Goal: Navigation & Orientation: Find specific page/section

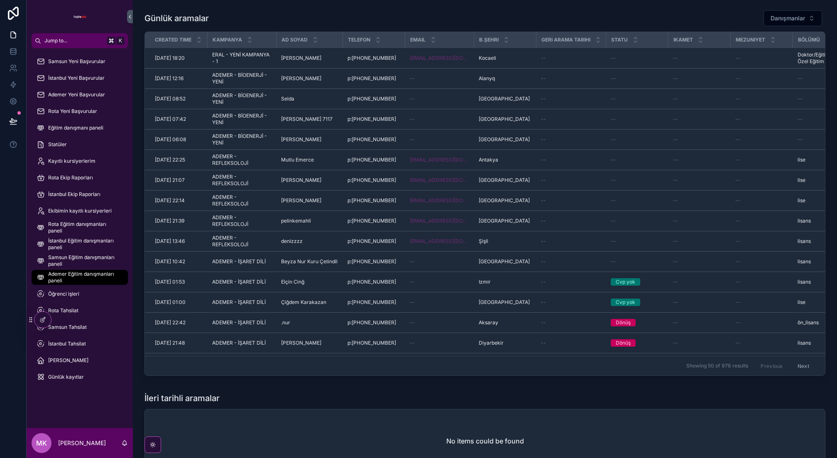
scroll to position [47, 0]
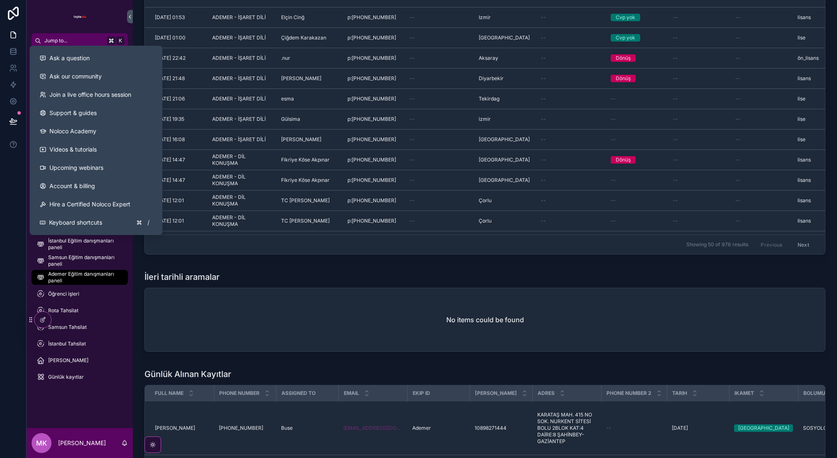
click at [15, 140] on icon at bounding box center [13, 144] width 8 height 8
click at [91, 61] on div "Ask a question" at bounding box center [95, 58] width 113 height 8
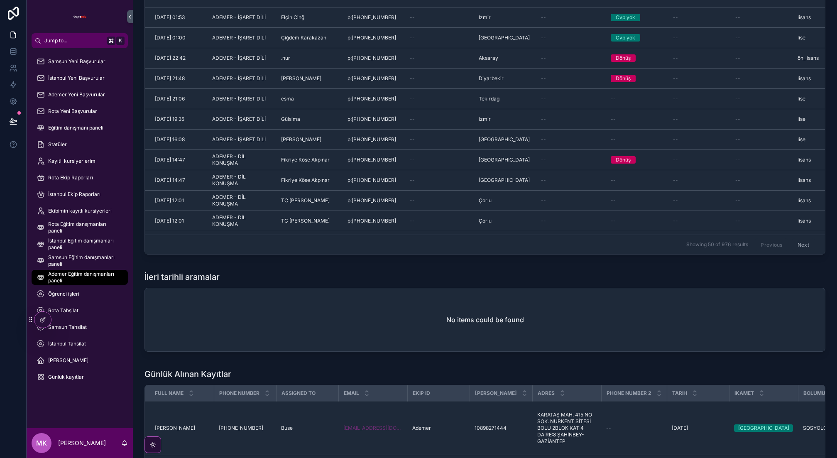
drag, startPoint x: 73, startPoint y: 374, endPoint x: 99, endPoint y: 369, distance: 26.5
click at [72, 374] on span "Günlük kayıtlar" at bounding box center [66, 377] width 36 height 7
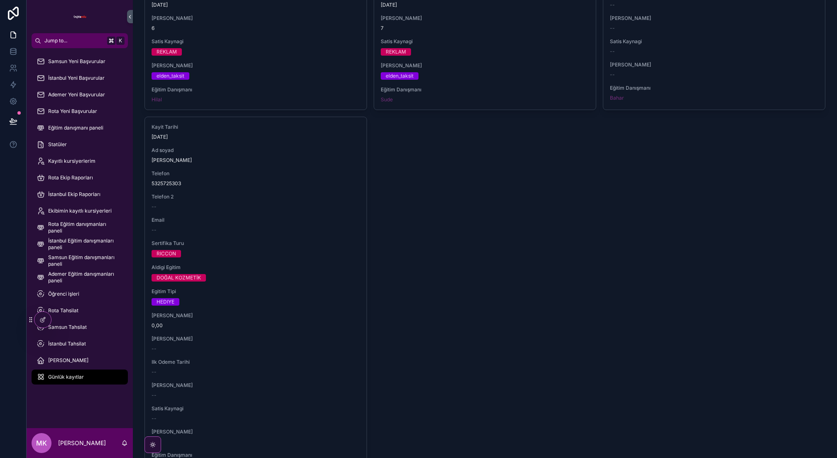
scroll to position [1423, 0]
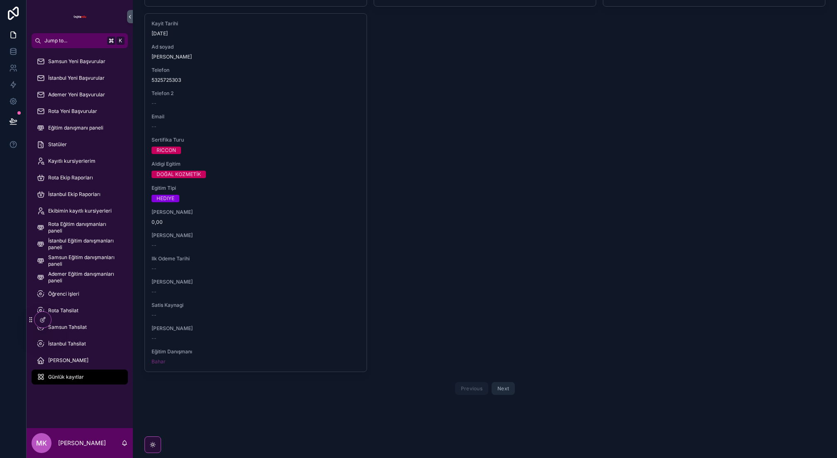
click at [498, 382] on button "Next" at bounding box center [502, 388] width 23 height 13
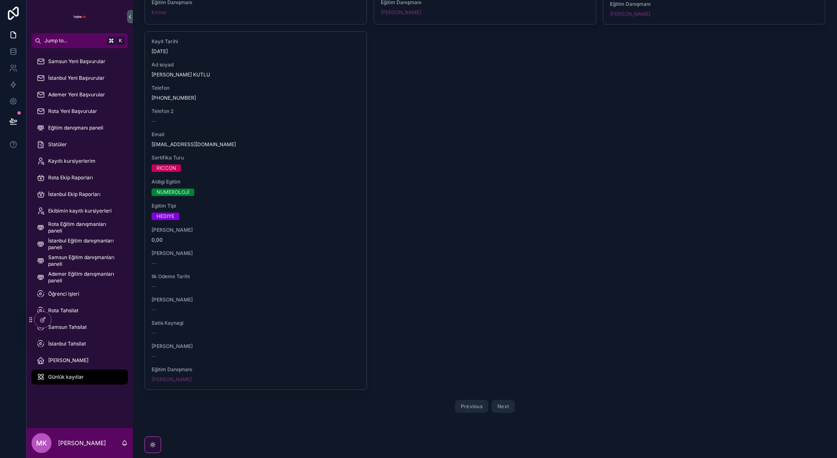
scroll to position [1424, 0]
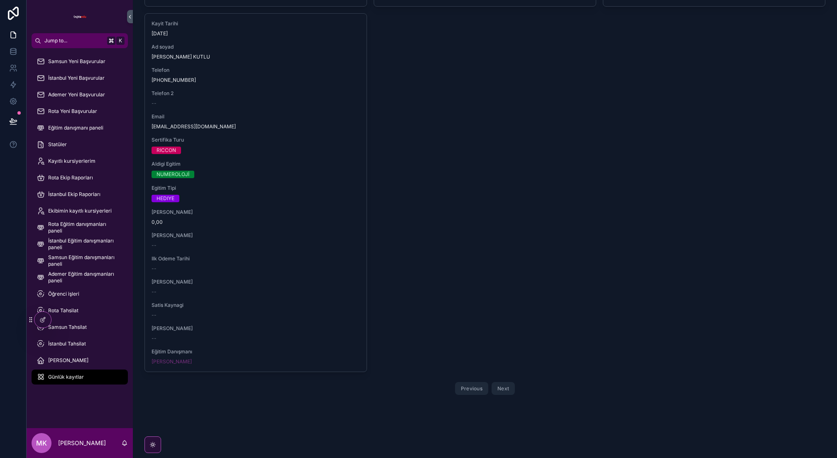
click at [504, 382] on button "Next" at bounding box center [502, 388] width 23 height 13
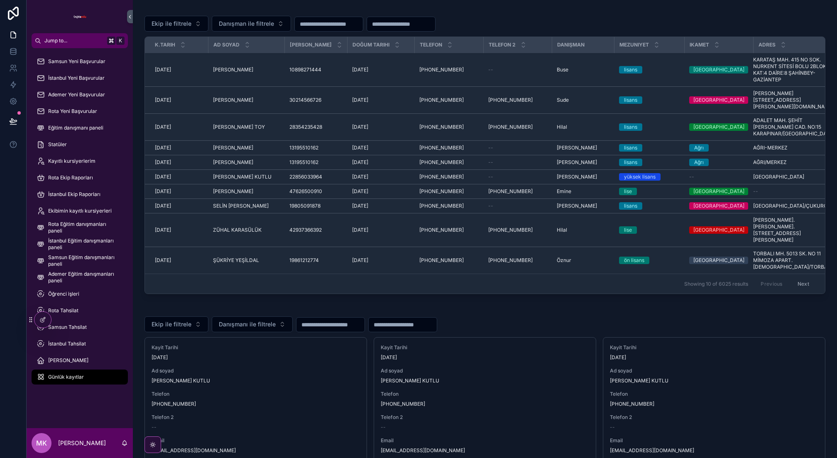
click at [44, 317] on icon at bounding box center [43, 318] width 3 height 3
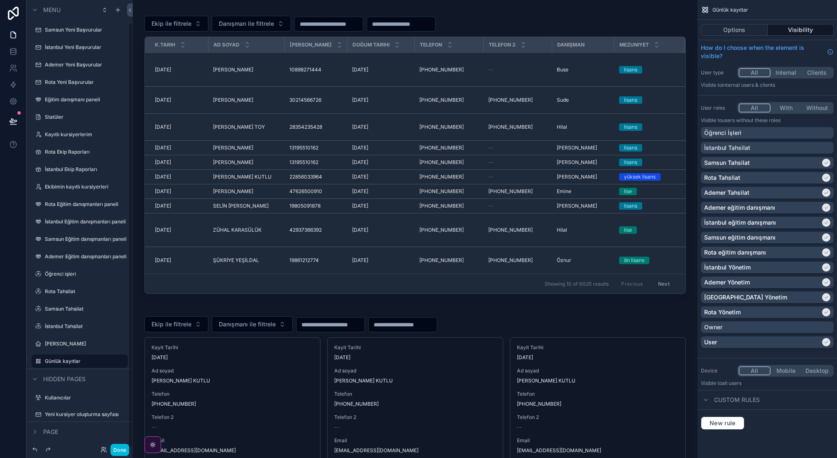
scroll to position [24, 0]
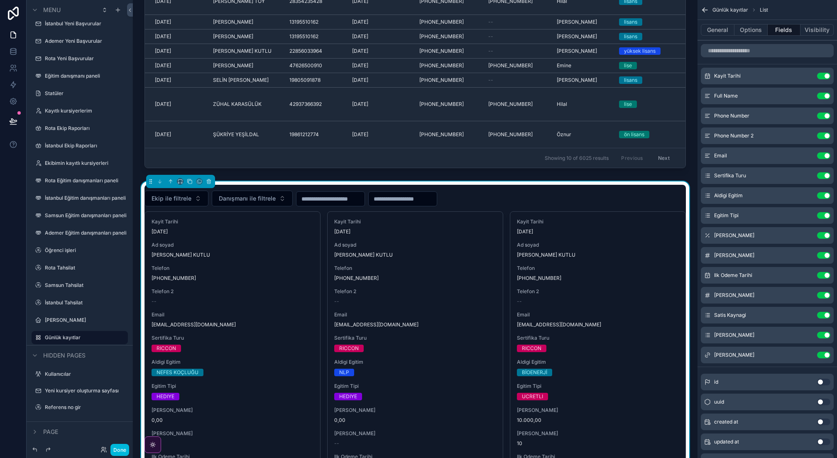
scroll to position [126, 0]
click at [178, 178] on icon "scrollable content" at bounding box center [180, 181] width 6 height 6
click at [203, 247] on div "75%" at bounding box center [198, 244] width 28 height 10
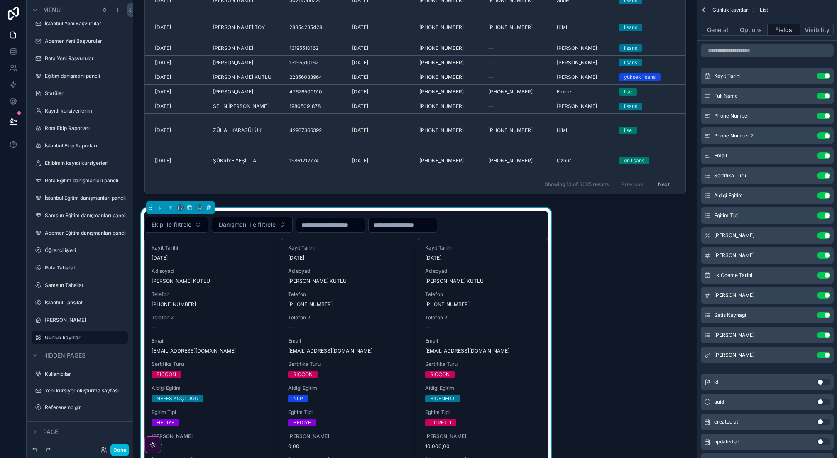
scroll to position [99, 0]
click at [181, 210] on icon "scrollable content" at bounding box center [182, 210] width 2 height 0
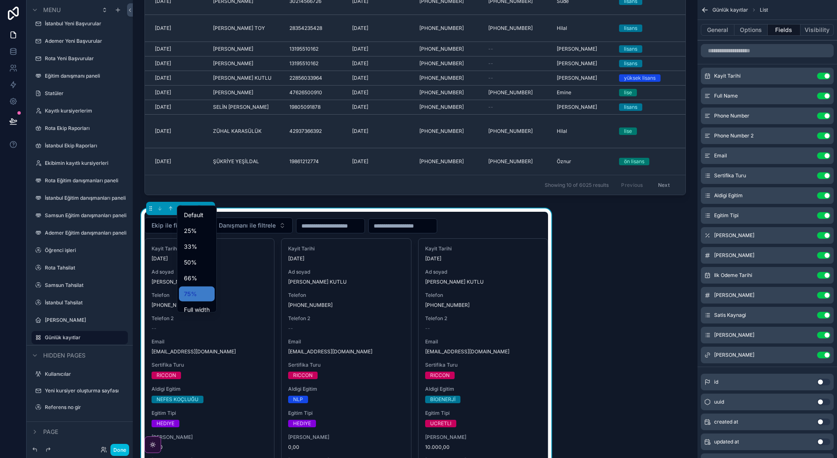
click at [203, 306] on span "Full width" at bounding box center [197, 310] width 26 height 10
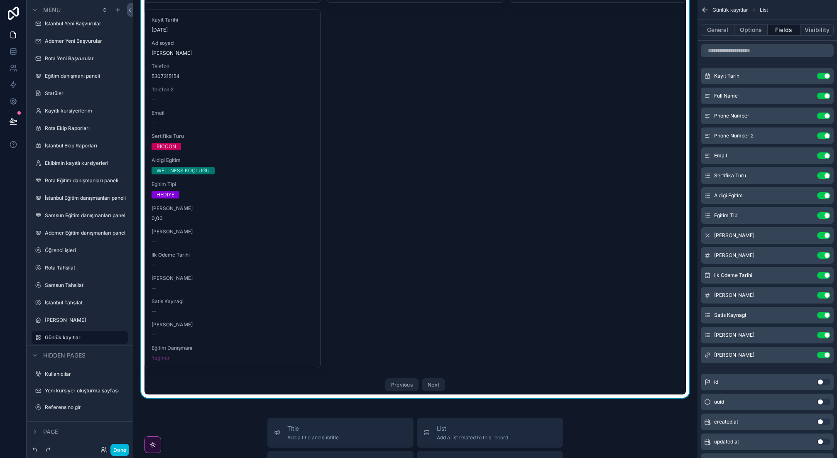
scroll to position [1466, 0]
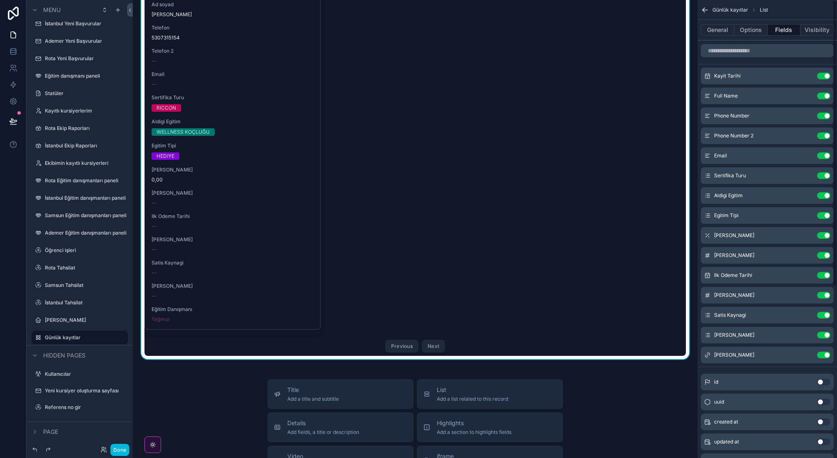
click at [747, 34] on button "Options" at bounding box center [750, 30] width 33 height 12
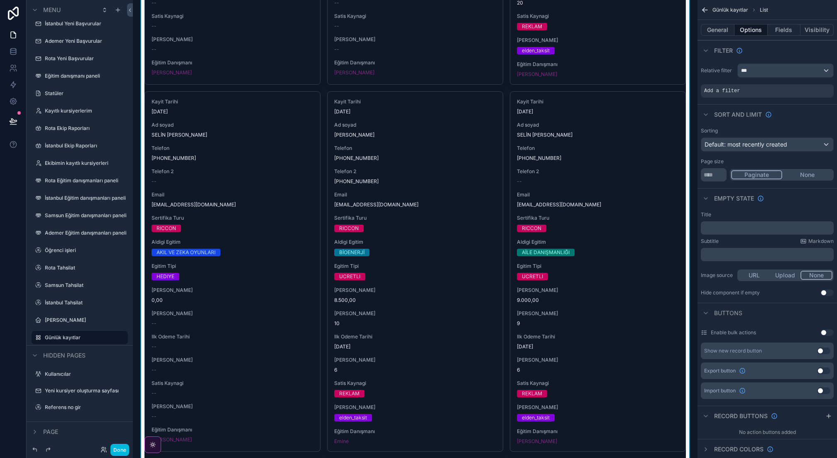
scroll to position [619, 0]
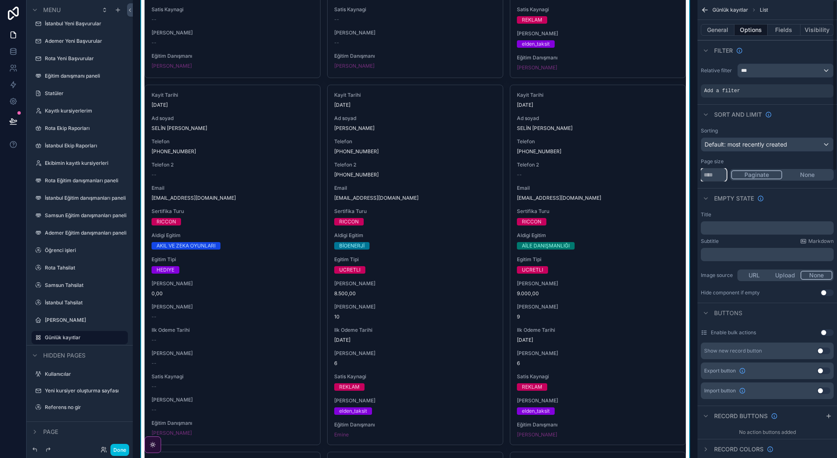
click at [719, 176] on input "**" at bounding box center [714, 174] width 26 height 13
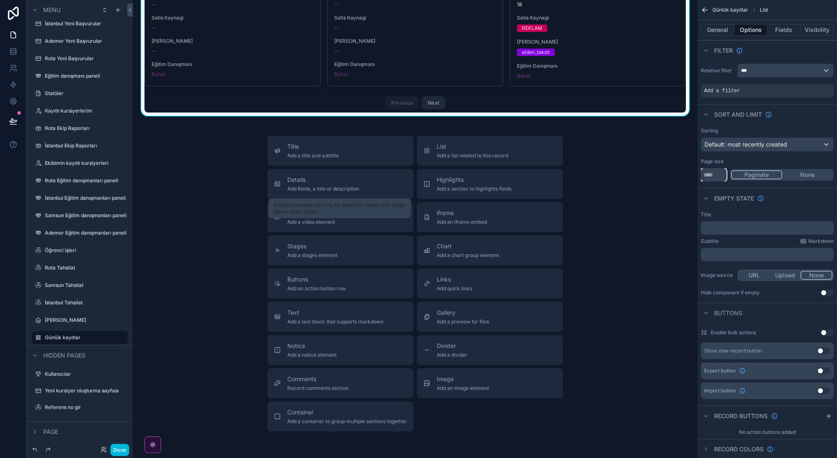
scroll to position [1707, 0]
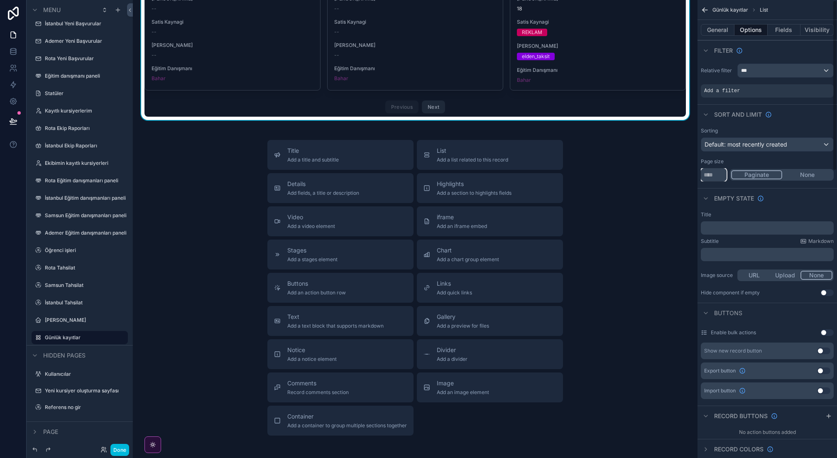
click at [719, 173] on input "**" at bounding box center [714, 174] width 26 height 13
type input "*"
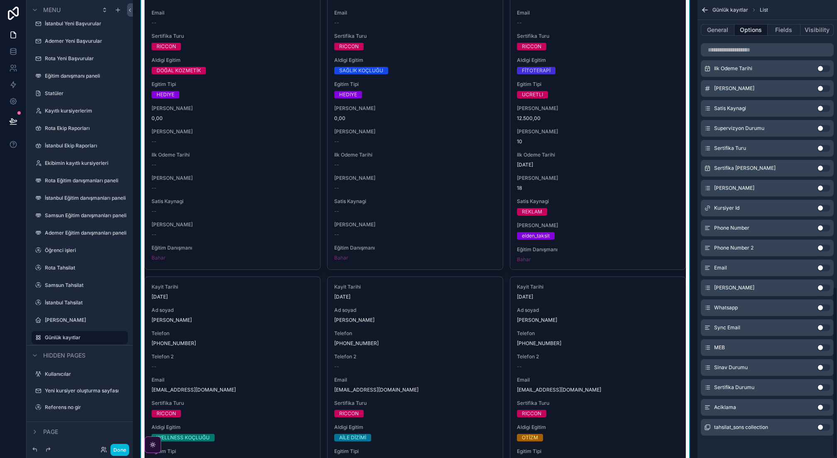
scroll to position [1529, 0]
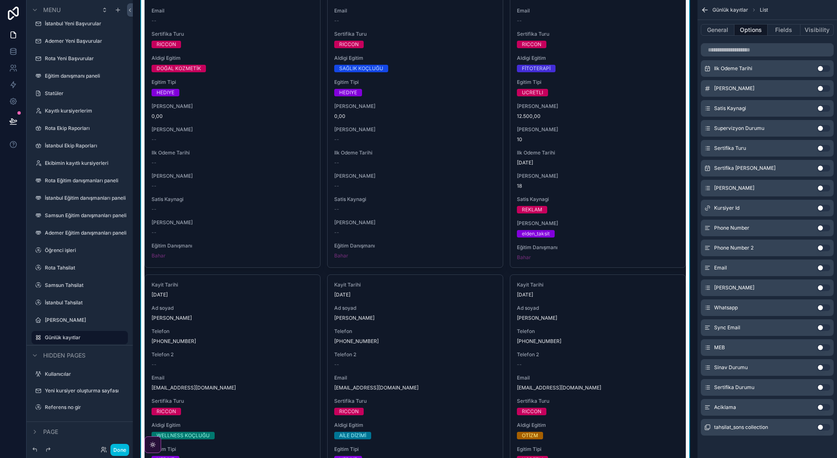
type input "**"
click at [685, 115] on div "Kayit Tarihi 06.10.2025 Ad soyad DİDEM KULALAR Telefon 5325725303 Telefon 2 -- …" at bounding box center [598, 87] width 176 height 360
click at [720, 30] on button "General" at bounding box center [718, 30] width 34 height 12
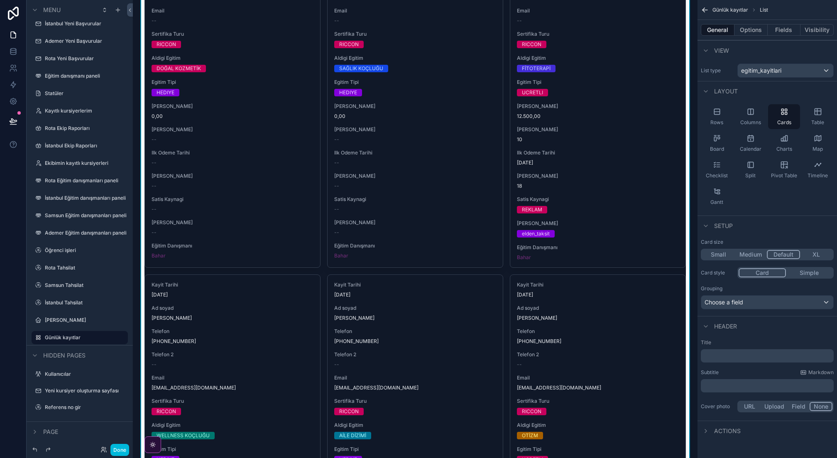
click at [755, 32] on button "Options" at bounding box center [750, 30] width 33 height 12
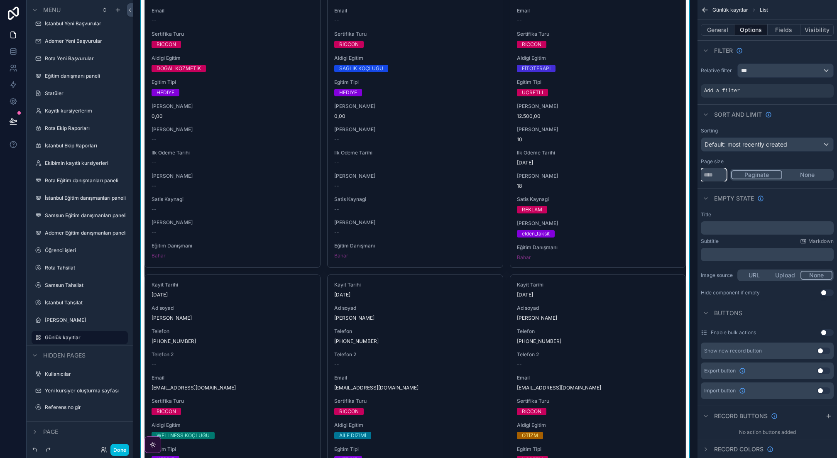
click at [717, 174] on input "**" at bounding box center [714, 174] width 26 height 13
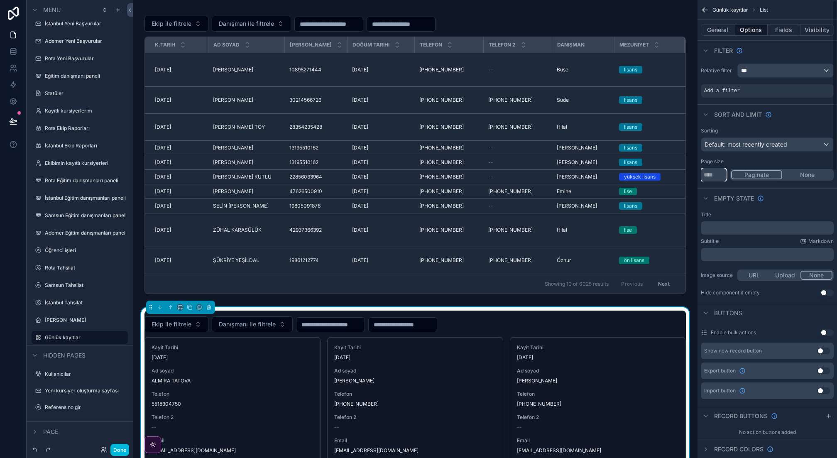
click at [710, 171] on input "**" at bounding box center [714, 174] width 26 height 13
type input "*"
type input "**"
click at [807, 200] on div "Empty state" at bounding box center [766, 198] width 139 height 20
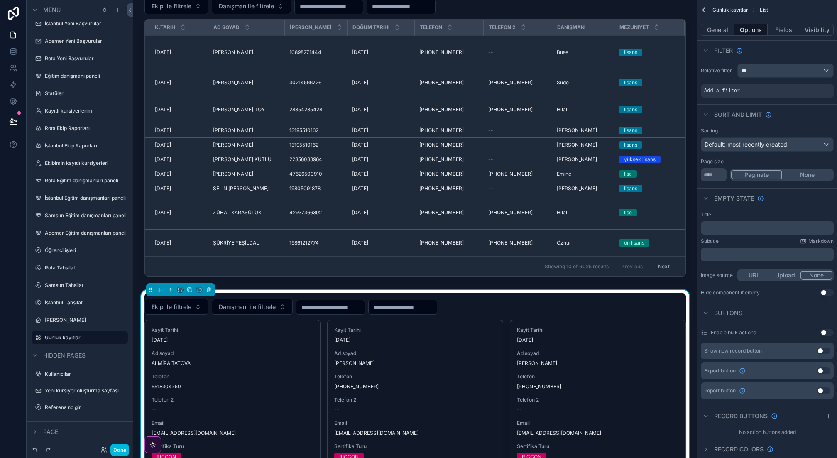
scroll to position [12, 0]
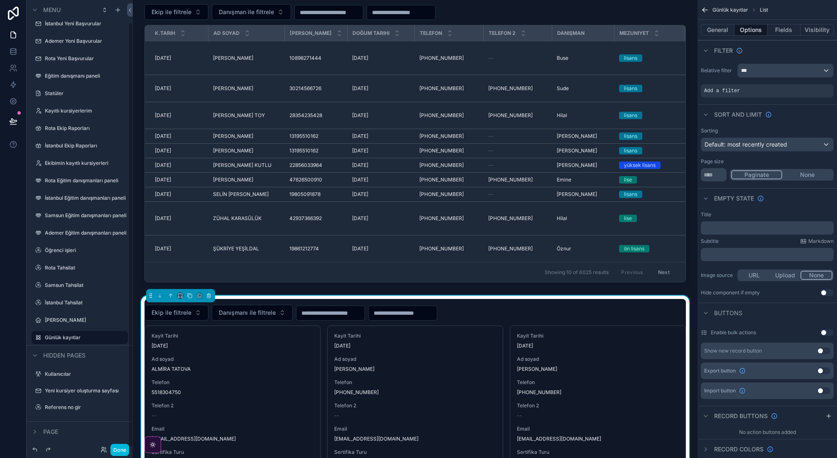
click at [73, 321] on label "[PERSON_NAME]" at bounding box center [84, 320] width 78 height 7
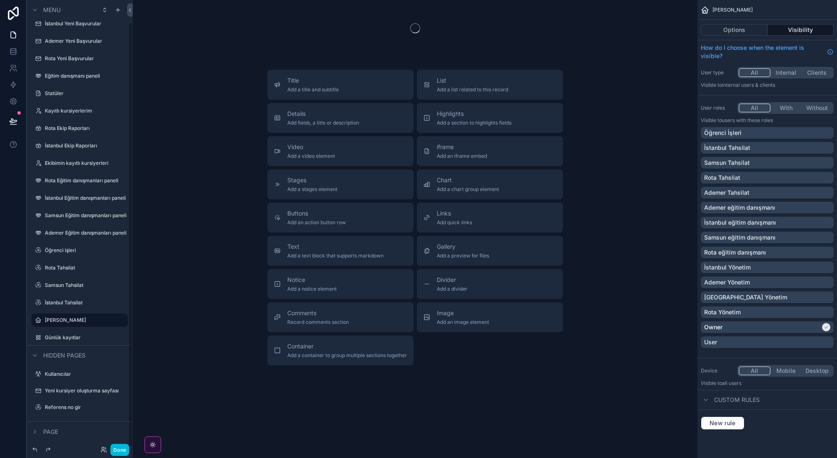
click at [63, 303] on label "İstanbul Tahsilat" at bounding box center [84, 302] width 78 height 7
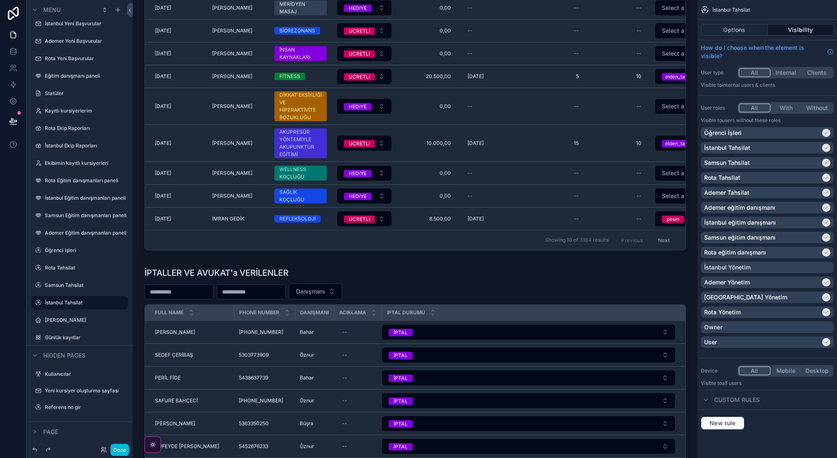
scroll to position [955, 0]
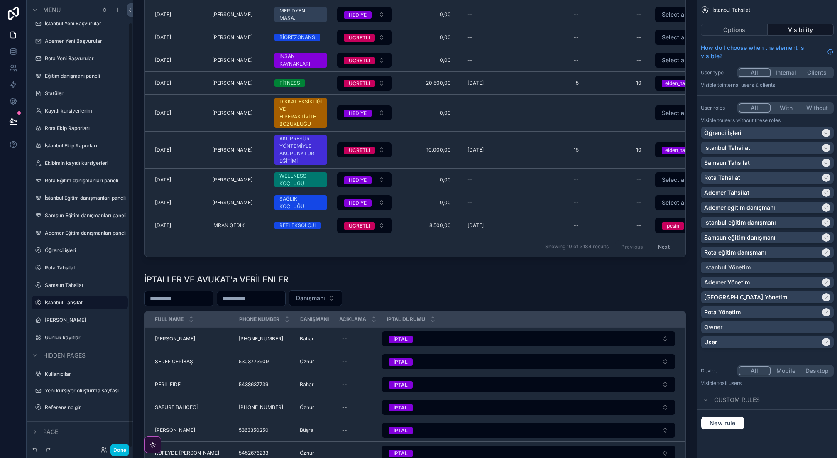
click at [58, 285] on label "Samsun Tahsilat" at bounding box center [84, 285] width 78 height 7
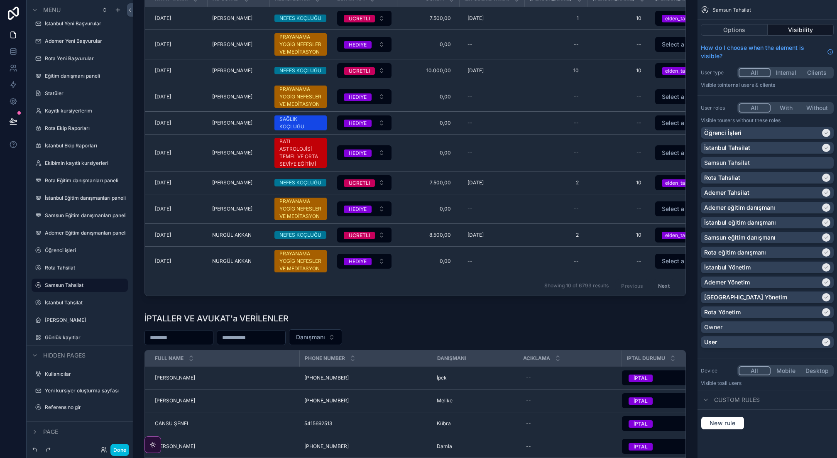
scroll to position [920, 0]
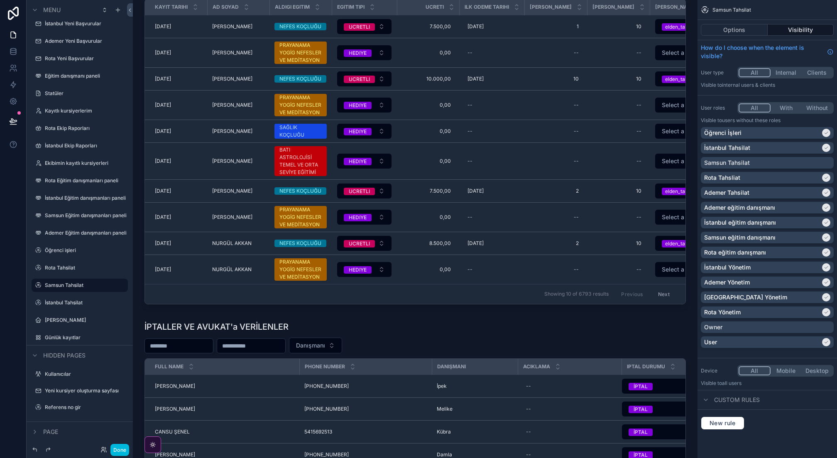
click at [72, 299] on label "İstanbul Tahsilat" at bounding box center [84, 302] width 78 height 7
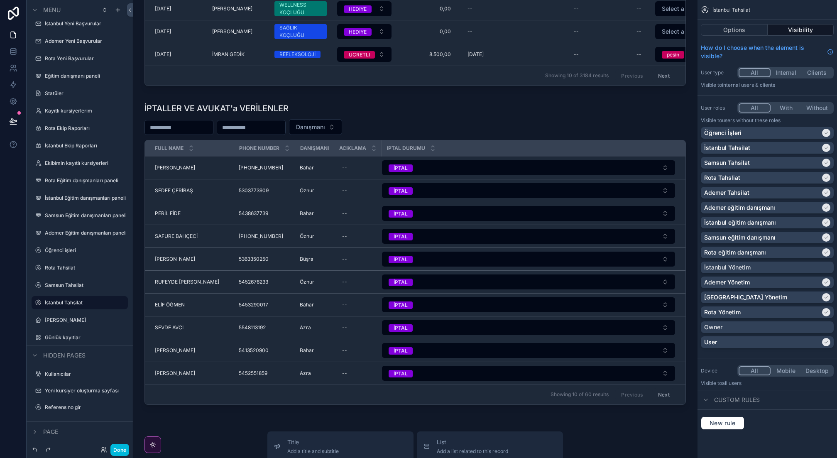
scroll to position [1125, 0]
click at [74, 285] on label "Samsun Tahsilat" at bounding box center [84, 285] width 78 height 7
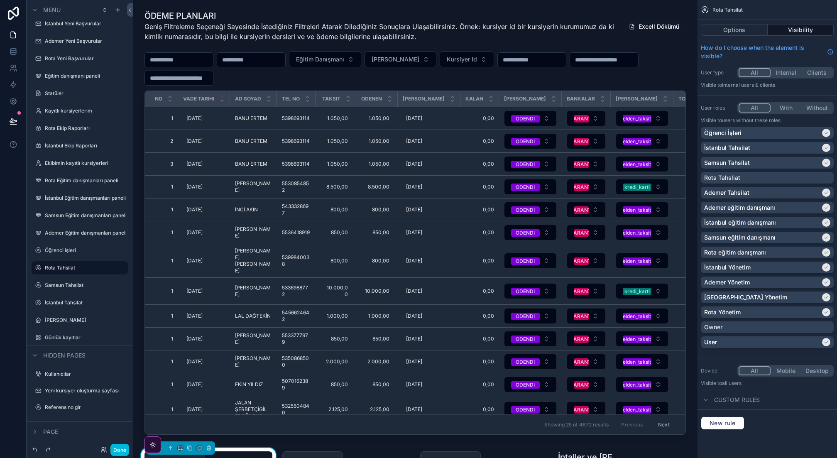
click at [79, 254] on div "Öğrenci işleri" at bounding box center [85, 250] width 81 height 7
click at [80, 251] on label "Öğrenci işleri" at bounding box center [84, 250] width 78 height 7
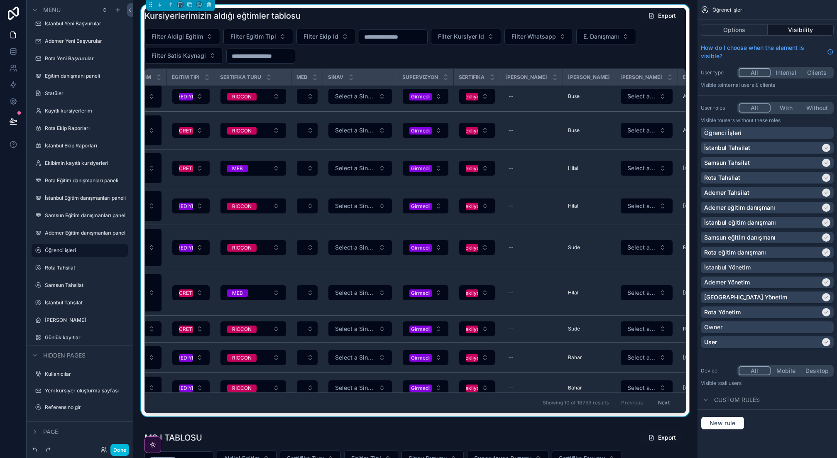
scroll to position [32, 154]
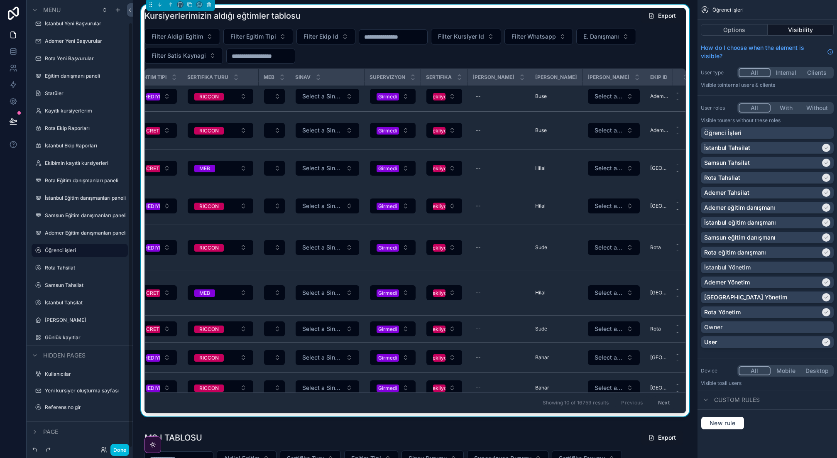
click at [85, 234] on label "Ademer Eğitim danışmanları paneli" at bounding box center [85, 232] width 81 height 7
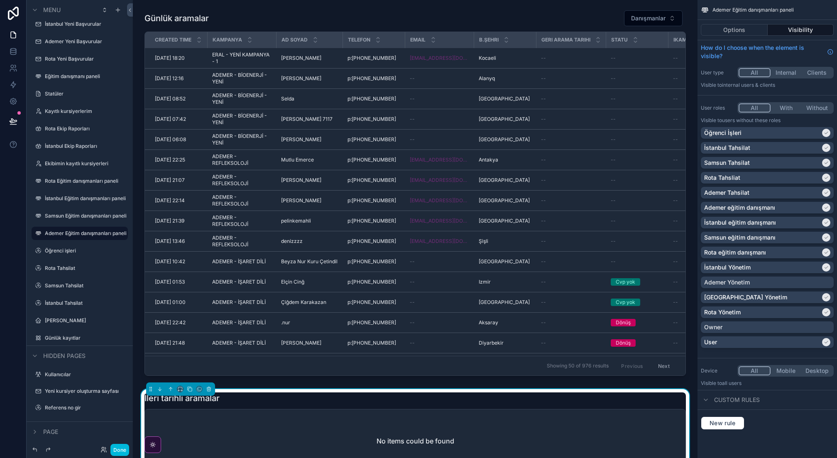
click at [78, 217] on label "Samsun Eğitim danışmanları paneli" at bounding box center [85, 215] width 81 height 7
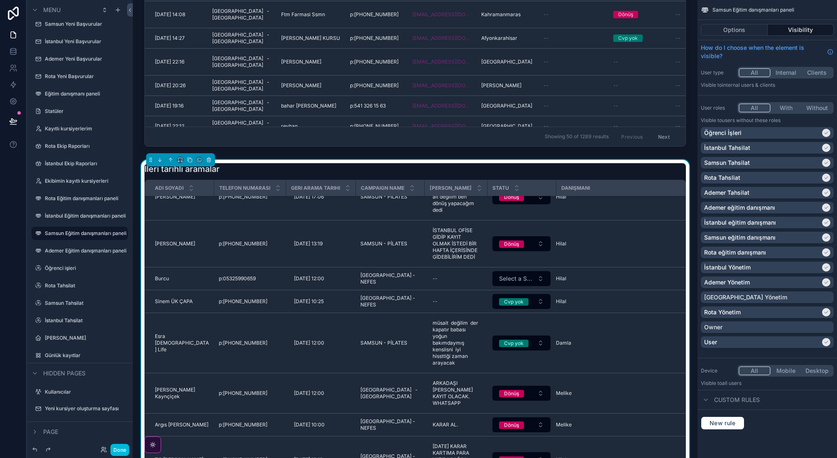
scroll to position [297, 0]
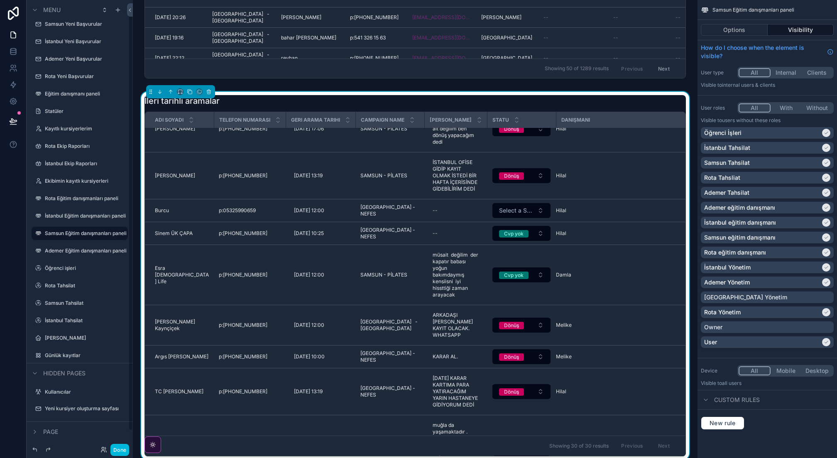
click at [83, 216] on label "İstanbul Eğitim danışmanları paneli" at bounding box center [85, 215] width 81 height 7
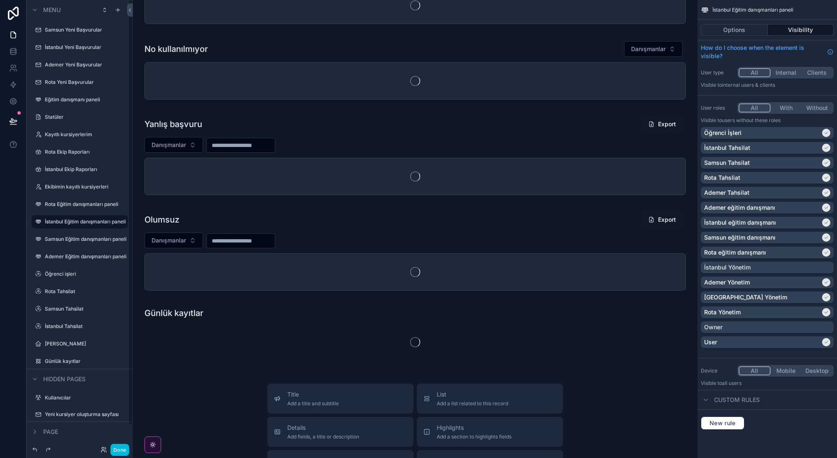
click at [85, 197] on div "Rota Eğitim danışmanları paneli" at bounding box center [80, 204] width 106 height 15
click at [80, 202] on label "Rota Eğitim danışmanları paneli" at bounding box center [84, 204] width 78 height 7
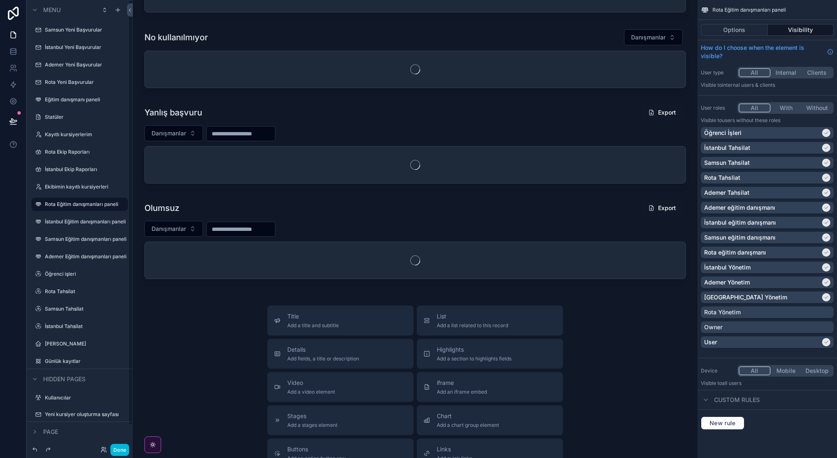
click at [87, 189] on label "Ekibimin kayıtlı kursiyerleri" at bounding box center [84, 186] width 78 height 7
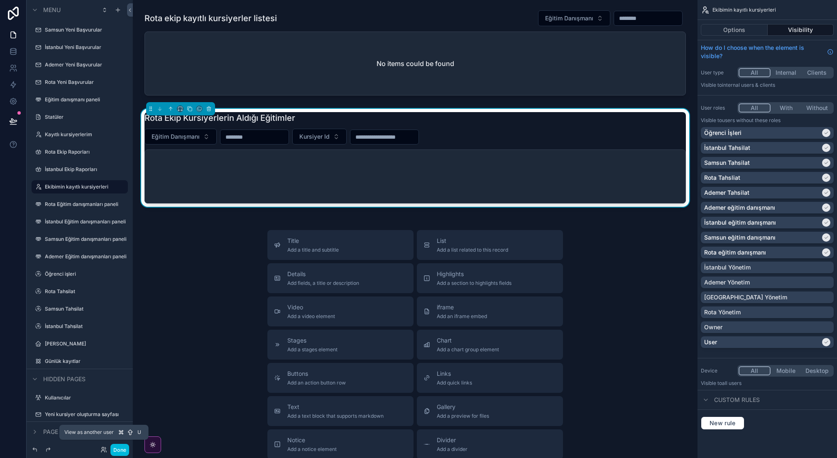
click at [103, 448] on icon at bounding box center [103, 449] width 7 height 7
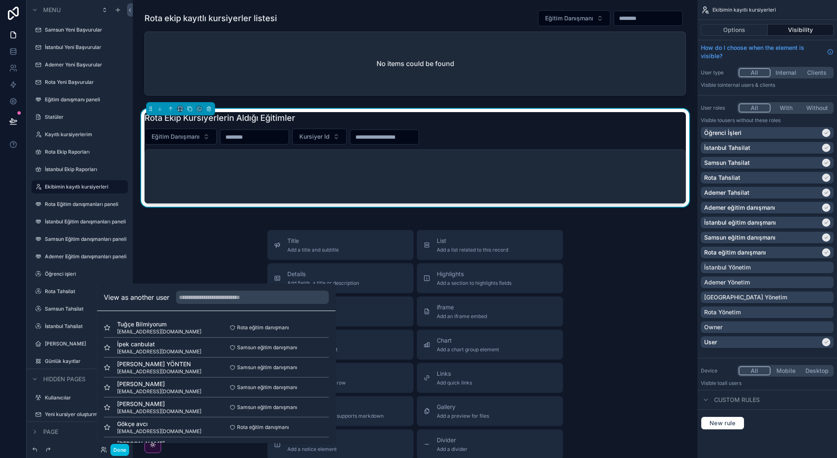
click at [0, 0] on button "Select" at bounding box center [0, 0] width 0 height 0
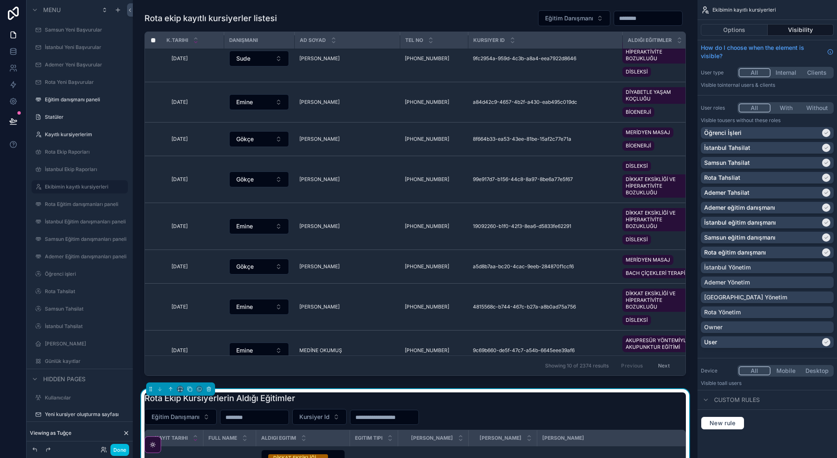
scroll to position [14, 0]
click at [299, 58] on div "scrollable content" at bounding box center [414, 195] width 551 height 376
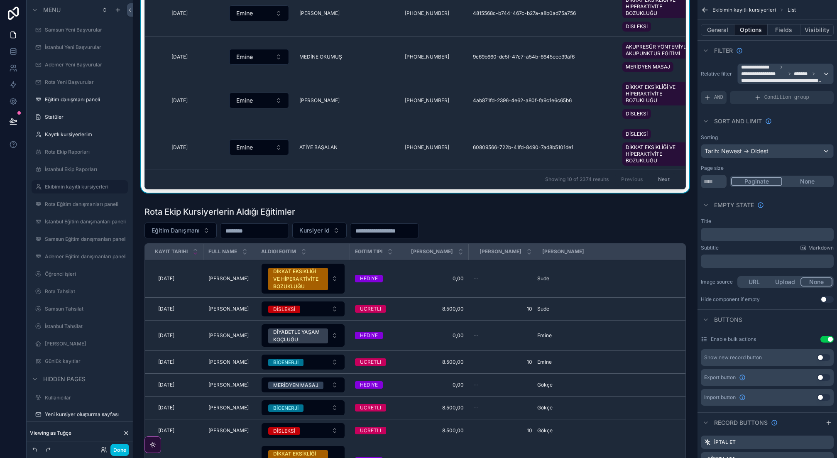
scroll to position [261, 0]
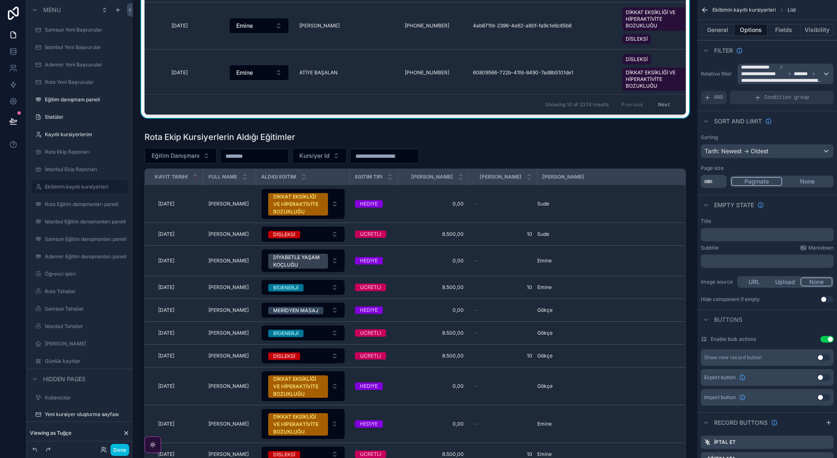
click at [484, 159] on div "scrollable content" at bounding box center [414, 310] width 551 height 364
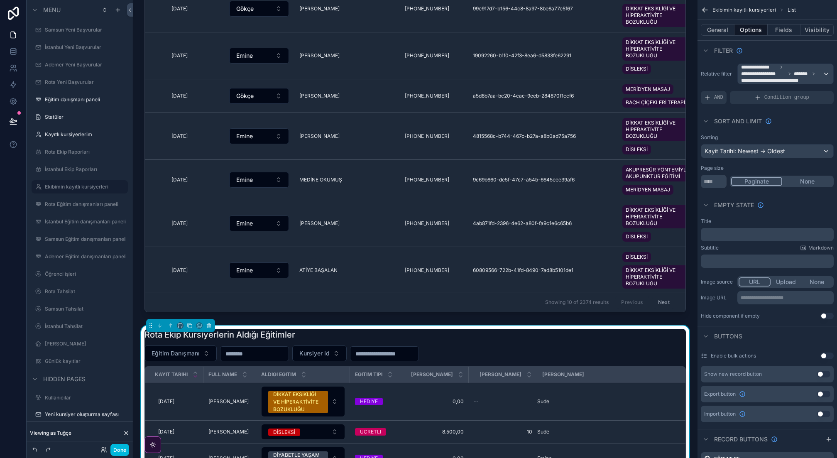
scroll to position [47, 0]
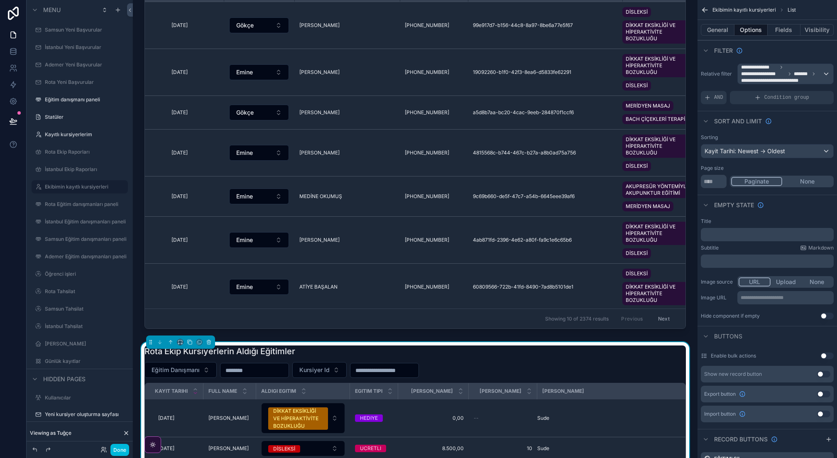
click at [591, 143] on div "scrollable content" at bounding box center [414, 148] width 551 height 376
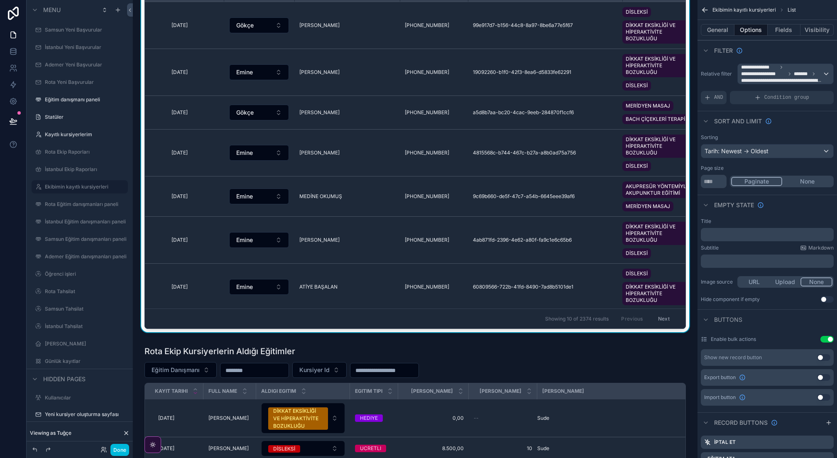
click at [124, 434] on icon at bounding box center [126, 433] width 7 height 7
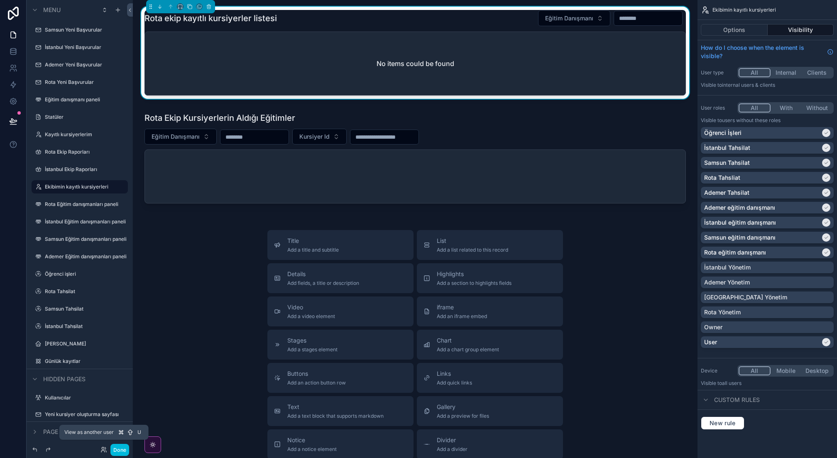
click at [105, 448] on icon at bounding box center [103, 449] width 7 height 7
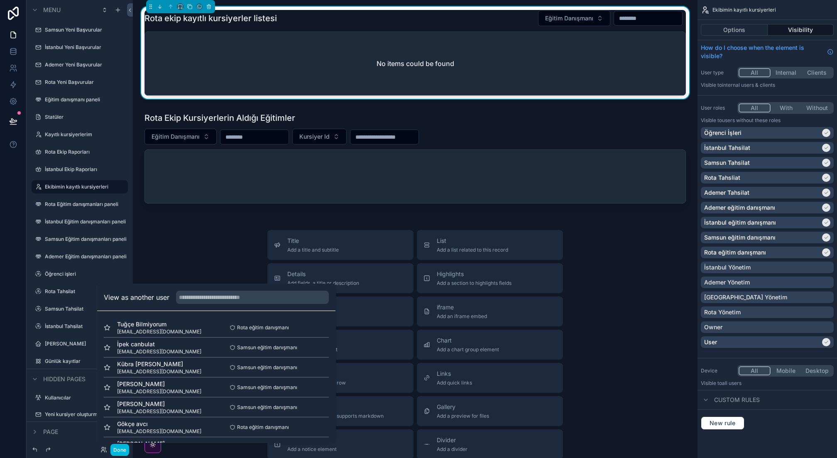
click at [0, 0] on button "Select" at bounding box center [0, 0] width 0 height 0
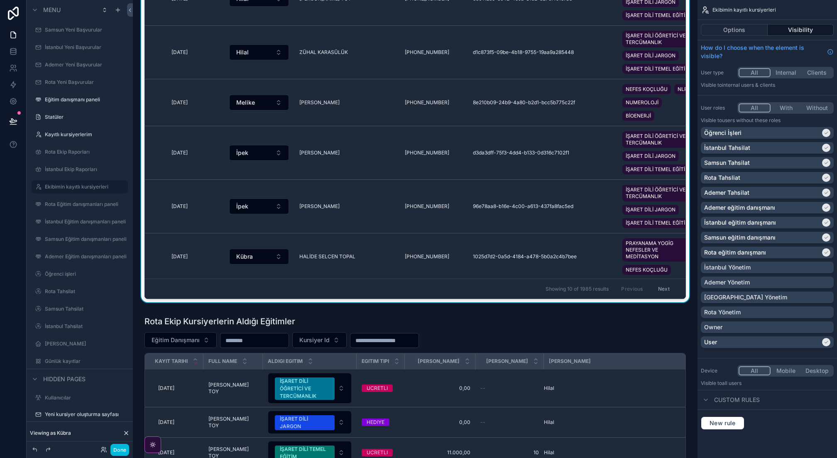
scroll to position [67, 0]
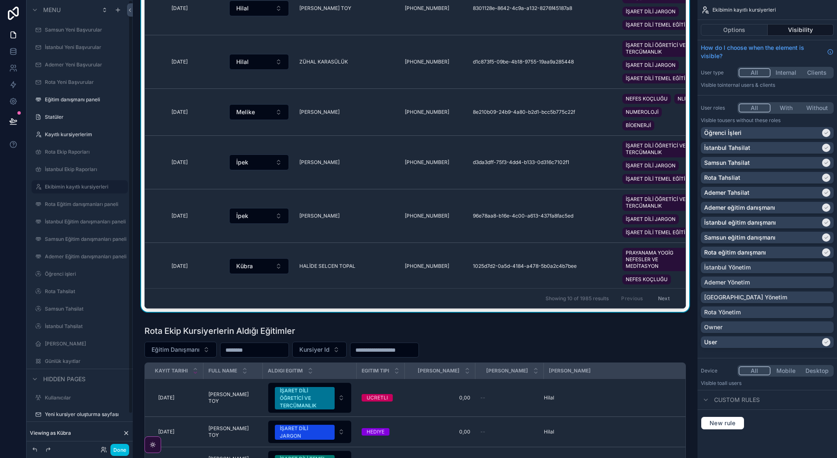
click at [130, 430] on div "Viewing as Kübra" at bounding box center [80, 433] width 106 height 17
click at [128, 431] on icon at bounding box center [126, 433] width 7 height 7
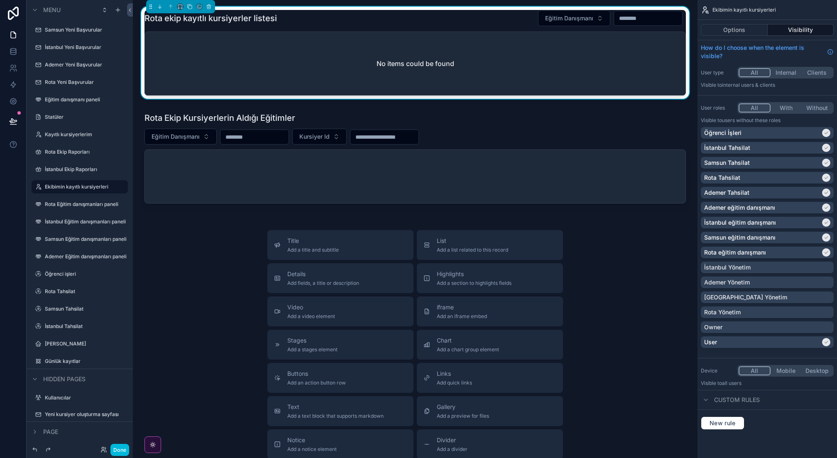
click at [81, 136] on label "Kayıtlı kursiyerlerim" at bounding box center [84, 134] width 78 height 7
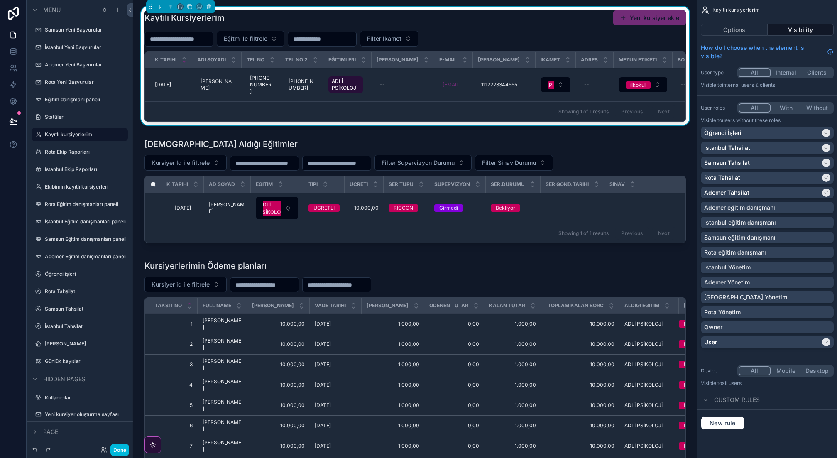
click at [613, 159] on div "scrollable content" at bounding box center [414, 192] width 551 height 115
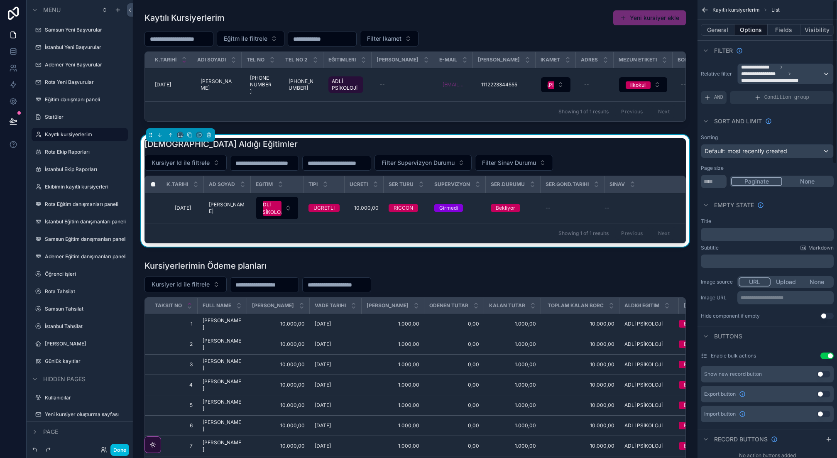
click at [594, 110] on span "Showing 1 of 1 results" at bounding box center [583, 111] width 50 height 7
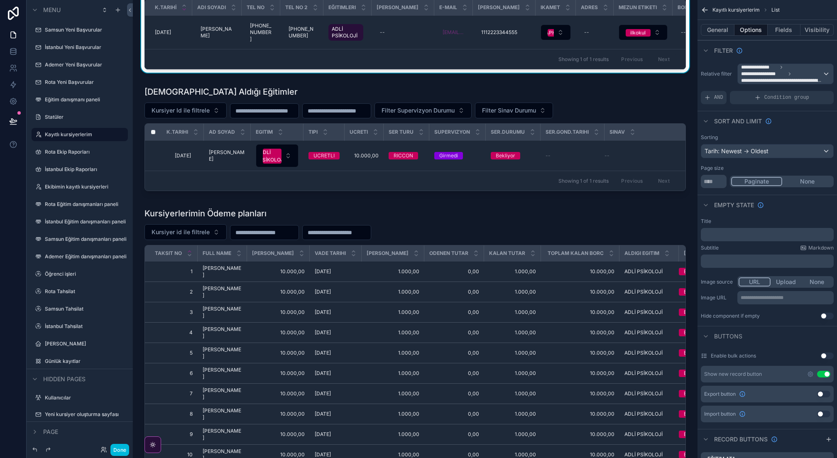
scroll to position [76, 0]
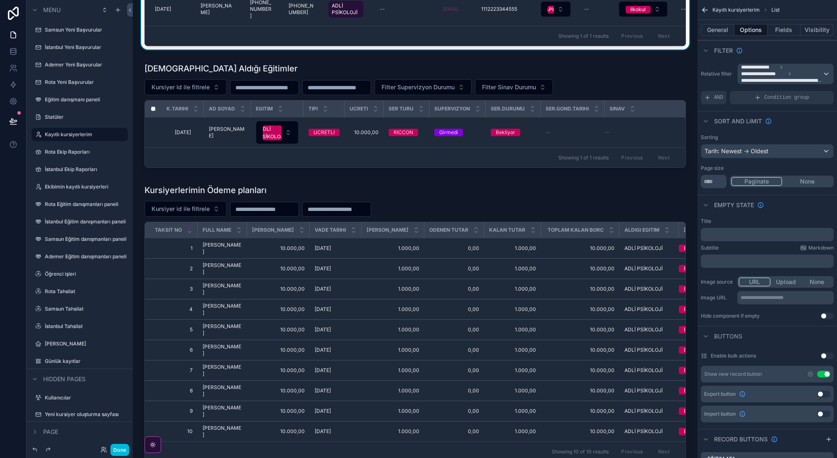
click at [473, 200] on div "scrollable content" at bounding box center [414, 324] width 551 height 287
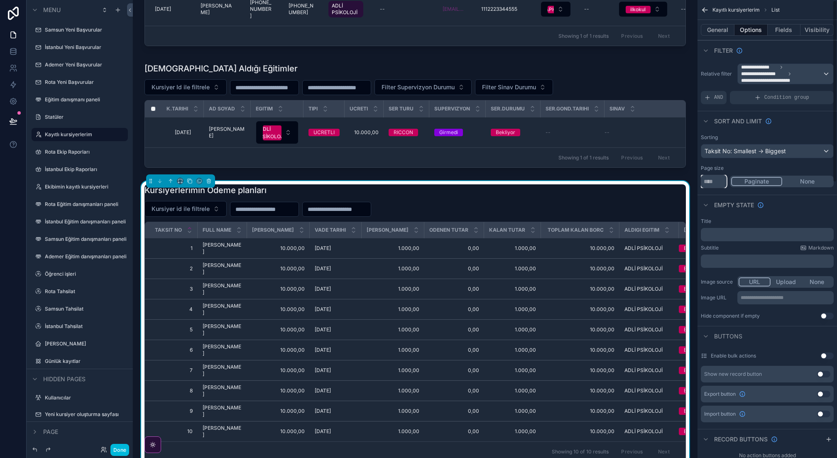
click at [723, 182] on input "**" at bounding box center [714, 181] width 26 height 13
type input "*"
type input "**"
click at [64, 119] on label "Statüler" at bounding box center [84, 117] width 78 height 7
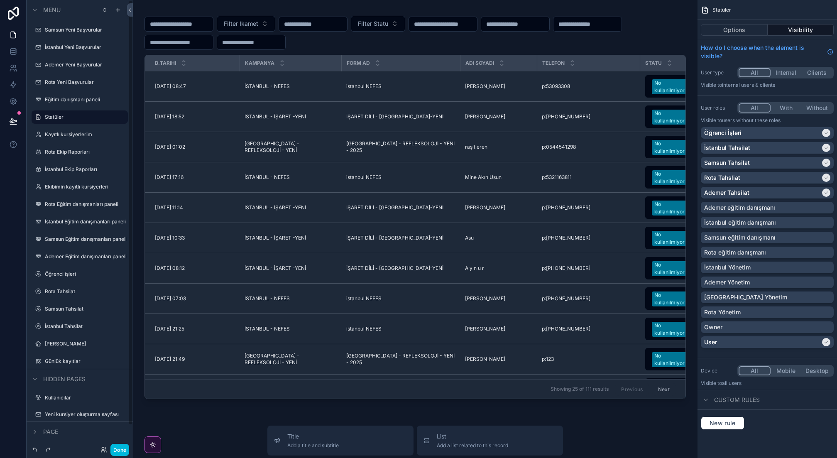
click at [54, 97] on label "Eğitim danışmanı paneli" at bounding box center [84, 99] width 78 height 7
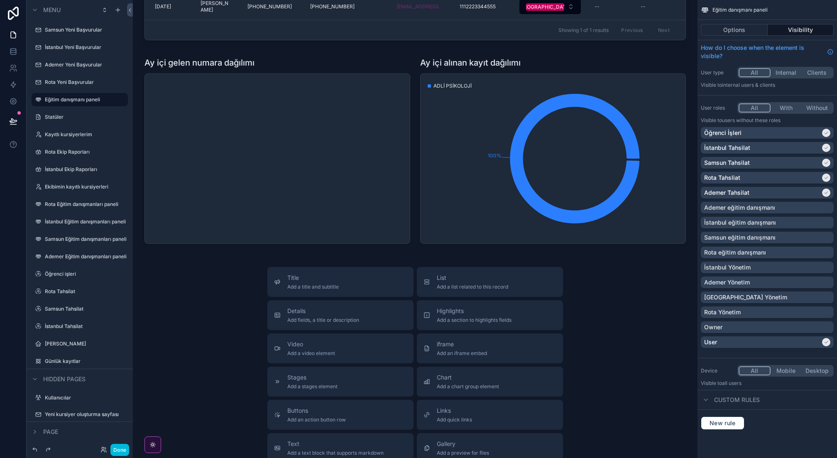
scroll to position [488, 0]
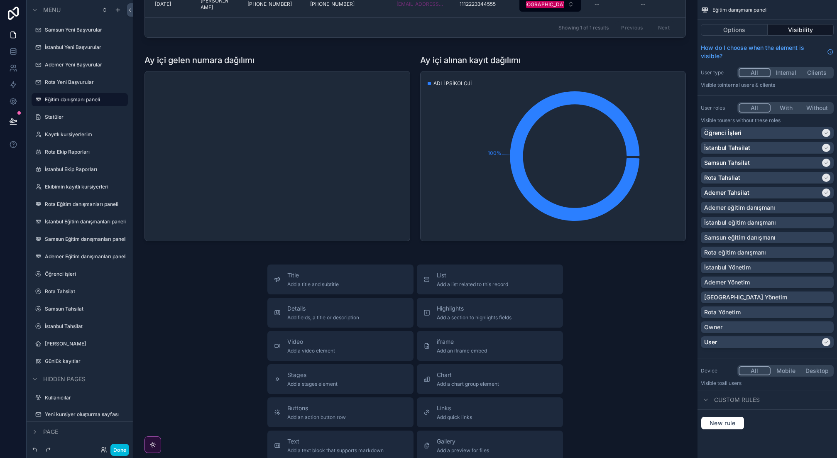
click at [61, 81] on label "Rota Yeni Başvurular" at bounding box center [84, 82] width 78 height 7
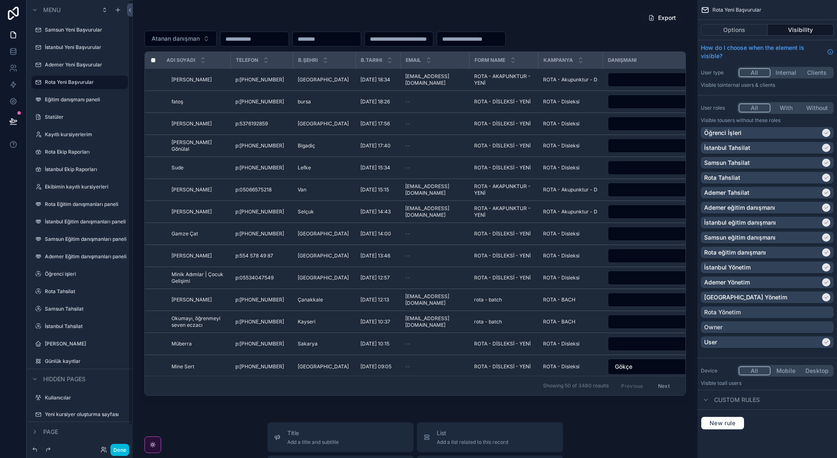
scroll to position [24, 0]
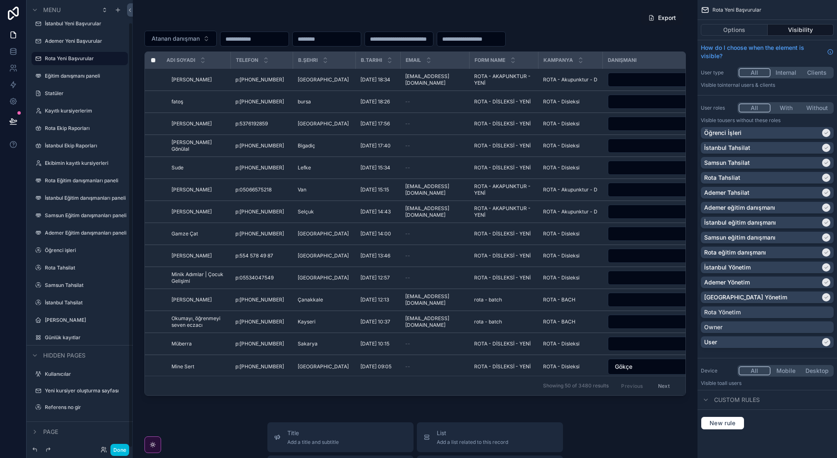
click at [35, 356] on icon "scrollable content" at bounding box center [35, 355] width 7 height 7
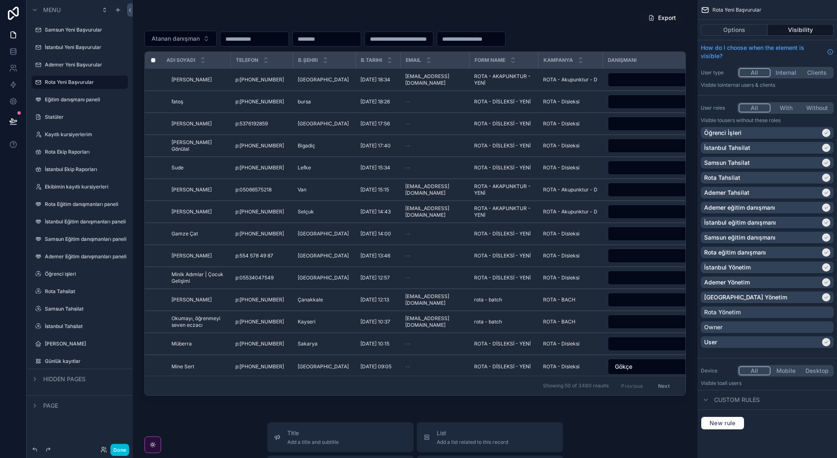
scroll to position [0, 0]
click at [33, 404] on icon "scrollable content" at bounding box center [35, 405] width 7 height 7
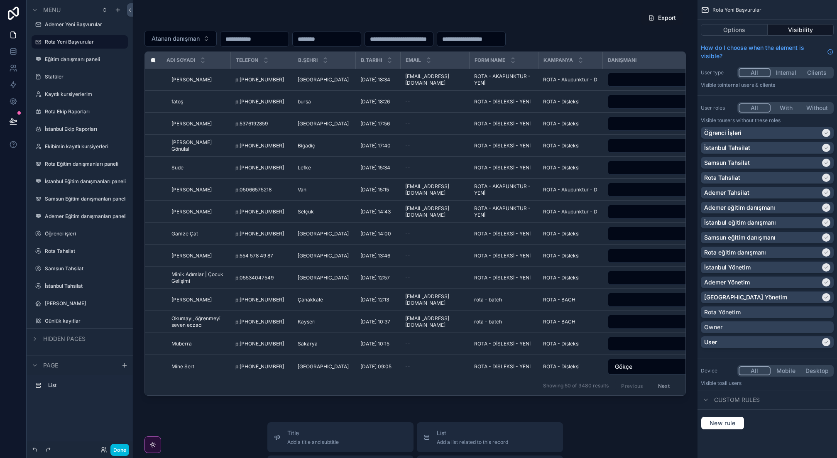
click at [70, 384] on label "List" at bounding box center [84, 385] width 73 height 7
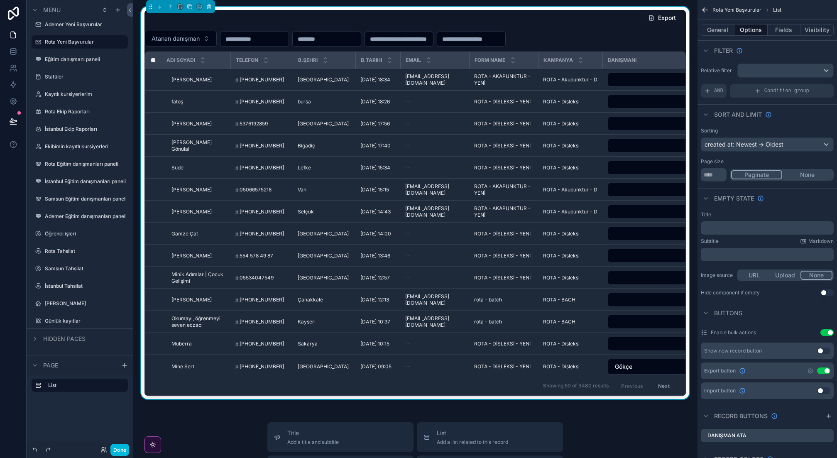
click at [33, 366] on icon "scrollable content" at bounding box center [35, 365] width 7 height 7
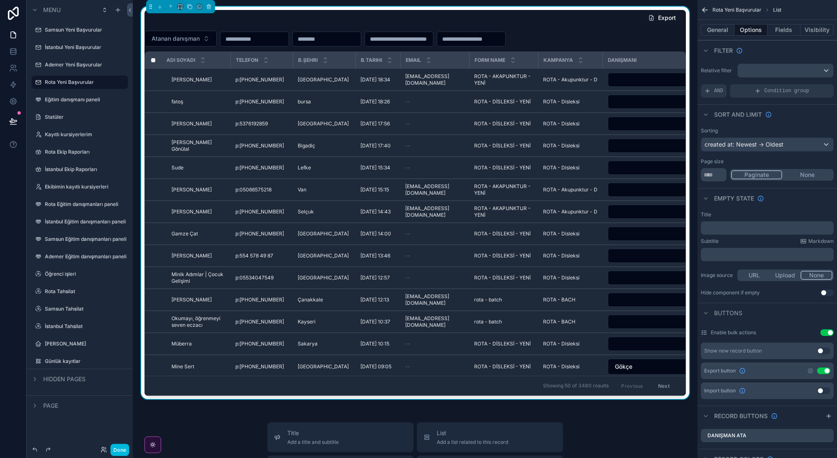
scroll to position [0, 0]
click at [122, 451] on button "Done" at bounding box center [119, 450] width 19 height 12
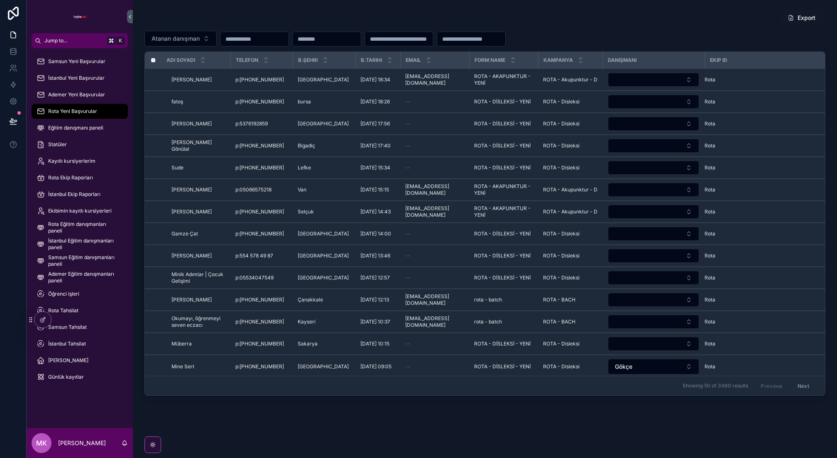
click at [75, 378] on span "Günlük kayıtlar" at bounding box center [66, 377] width 36 height 7
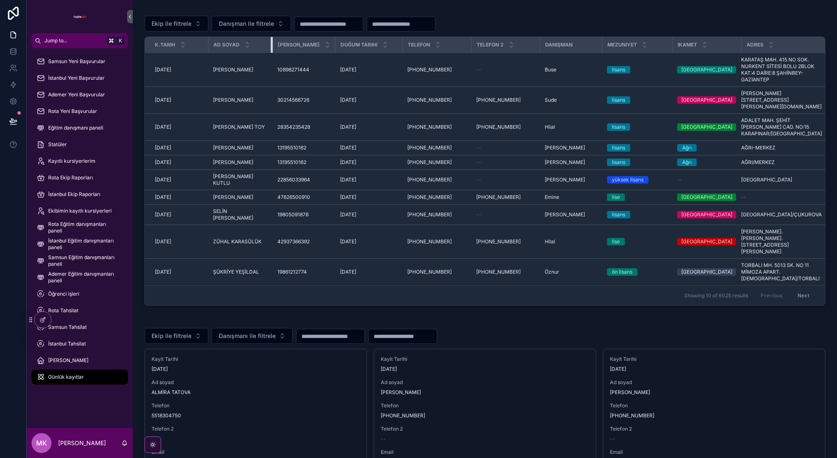
drag, startPoint x: 282, startPoint y: 44, endPoint x: 249, endPoint y: 46, distance: 32.4
click at [251, 46] on th "Ad soyad" at bounding box center [240, 45] width 64 height 16
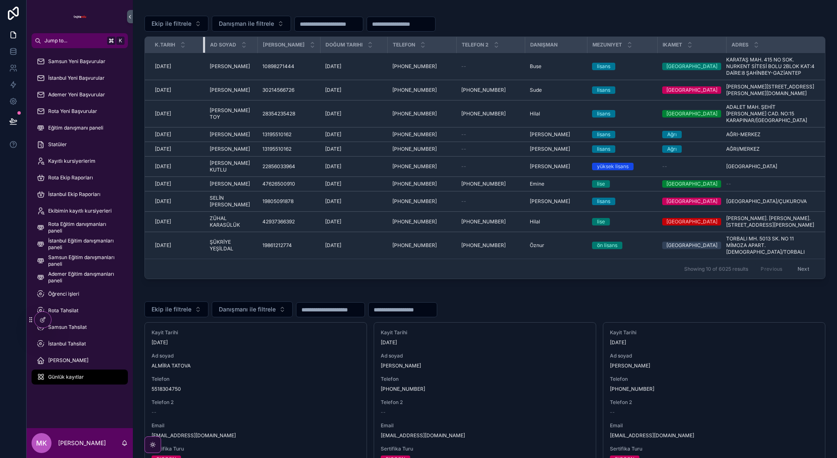
drag, startPoint x: 204, startPoint y: 45, endPoint x: 193, endPoint y: 46, distance: 10.4
click at [203, 46] on div "scrollable content" at bounding box center [204, 45] width 3 height 16
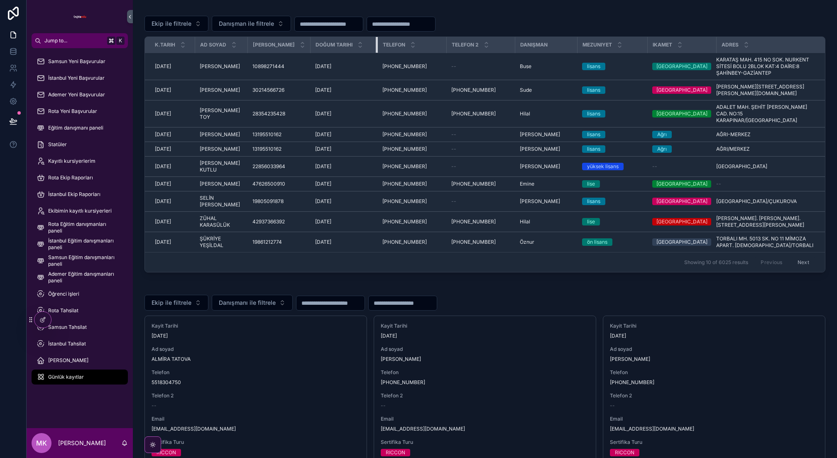
scroll to position [2, 0]
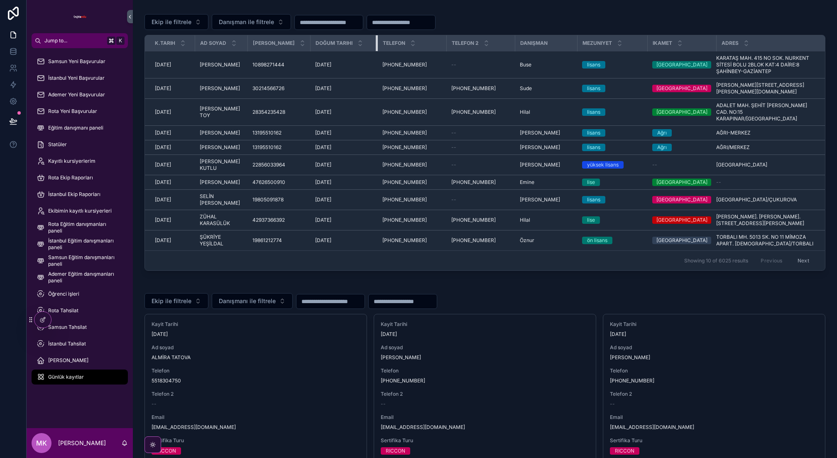
drag, startPoint x: 359, startPoint y: 43, endPoint x: 349, endPoint y: 44, distance: 10.0
click at [376, 44] on div "scrollable content" at bounding box center [377, 43] width 3 height 16
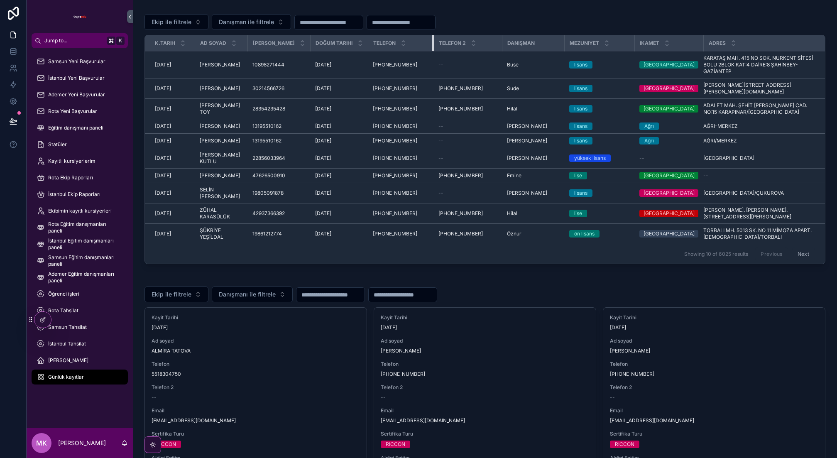
drag, startPoint x: 419, startPoint y: 42, endPoint x: 404, endPoint y: 43, distance: 14.9
click at [403, 43] on tr "[PERSON_NAME] Ad soyad Tc Kimlik Doğum Tarihi Telefon telefon 2 Danışman Mezuni…" at bounding box center [485, 43] width 680 height 16
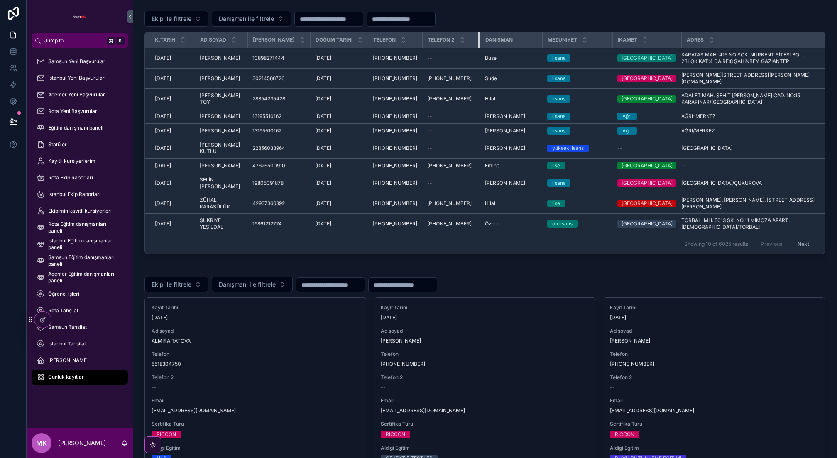
drag, startPoint x: 470, startPoint y: 39, endPoint x: 455, endPoint y: 40, distance: 14.9
click at [478, 40] on div "scrollable content" at bounding box center [479, 40] width 3 height 16
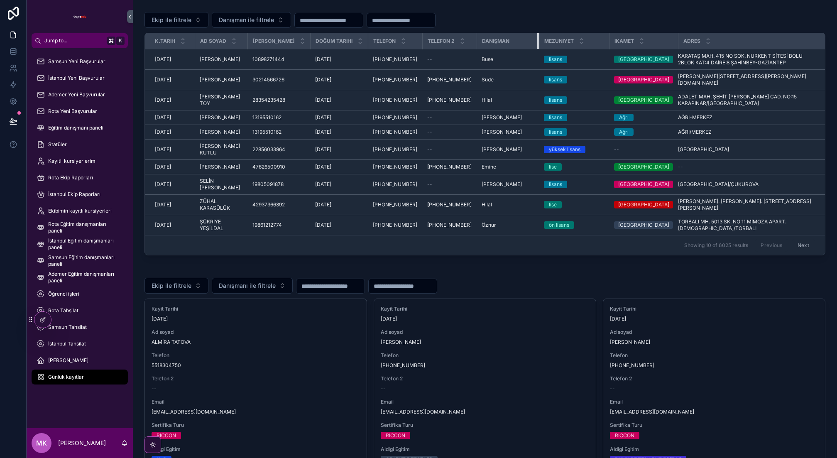
scroll to position [6, 0]
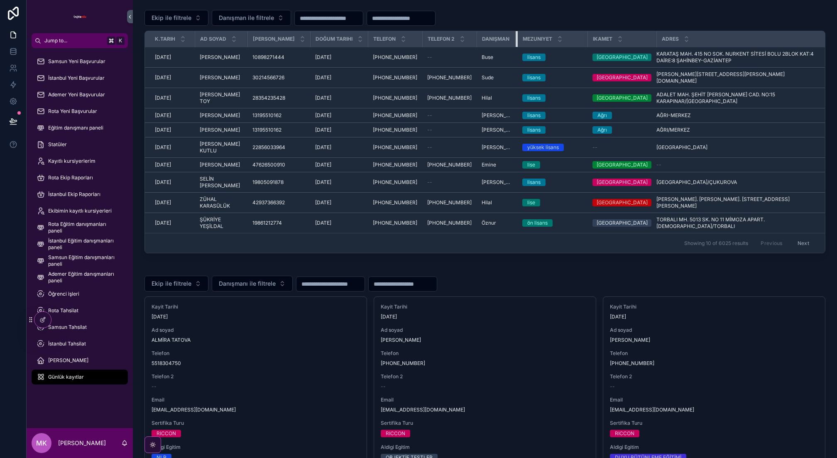
drag, startPoint x: 519, startPoint y: 36, endPoint x: 491, endPoint y: 36, distance: 28.2
click at [491, 36] on th "Danışman" at bounding box center [496, 39] width 41 height 16
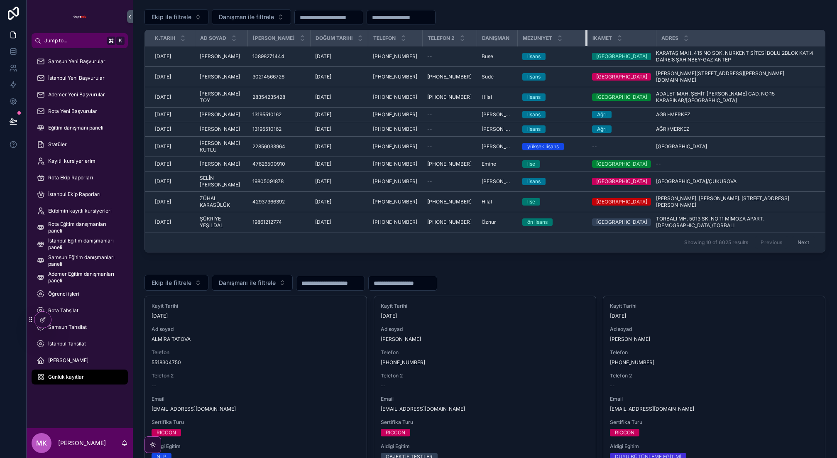
drag, startPoint x: 564, startPoint y: 35, endPoint x: 542, endPoint y: 34, distance: 22.4
click at [542, 34] on th "Mezuniyet" at bounding box center [552, 38] width 70 height 16
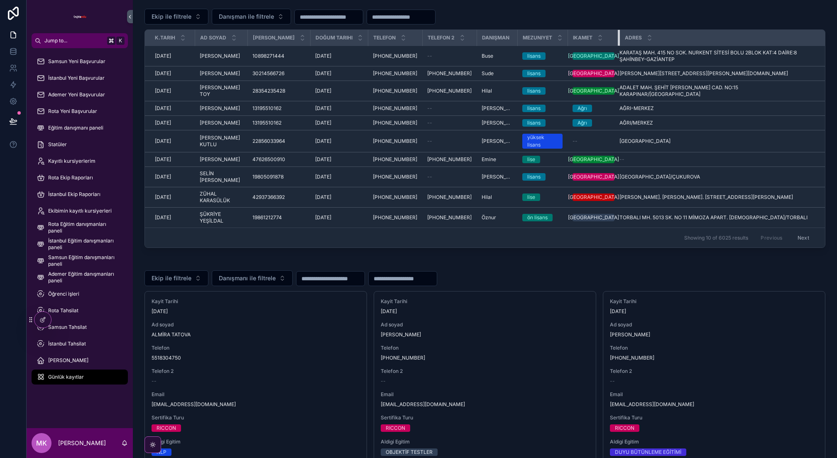
drag, startPoint x: 598, startPoint y: 36, endPoint x: 600, endPoint y: 40, distance: 4.8
click at [585, 36] on th "Ikamet" at bounding box center [593, 38] width 52 height 16
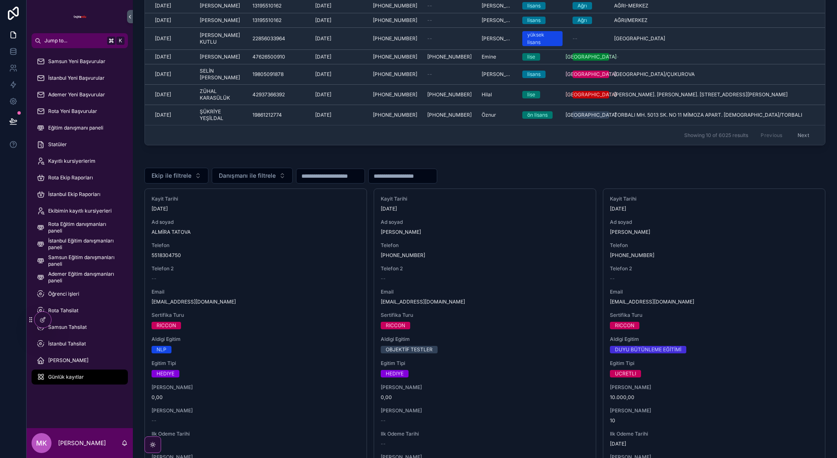
scroll to position [85, 0]
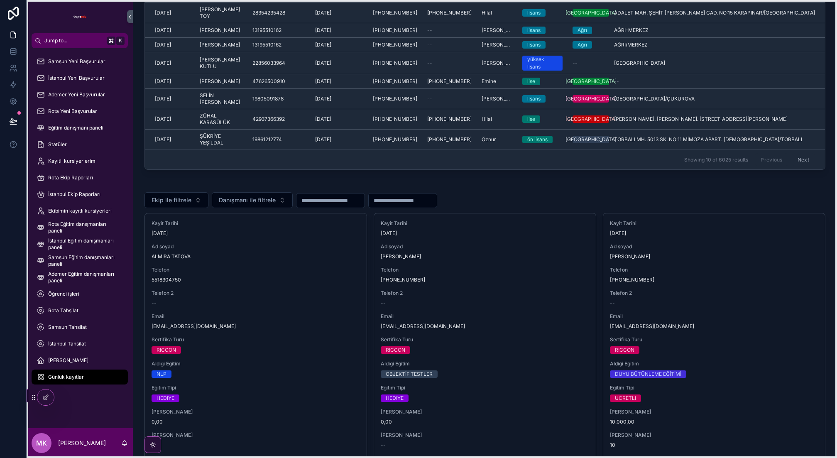
drag, startPoint x: 29, startPoint y: 320, endPoint x: 32, endPoint y: 397, distance: 77.7
click at [32, 397] on icon at bounding box center [33, 397] width 7 height 7
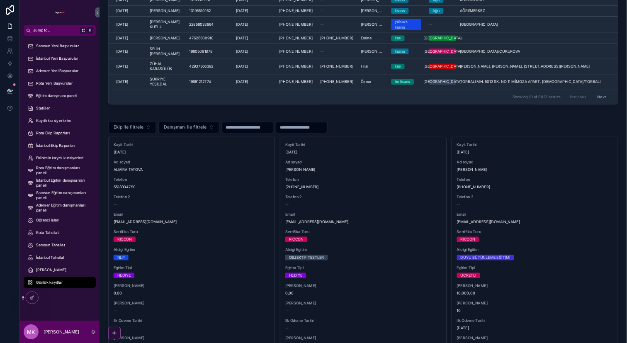
scroll to position [0, 0]
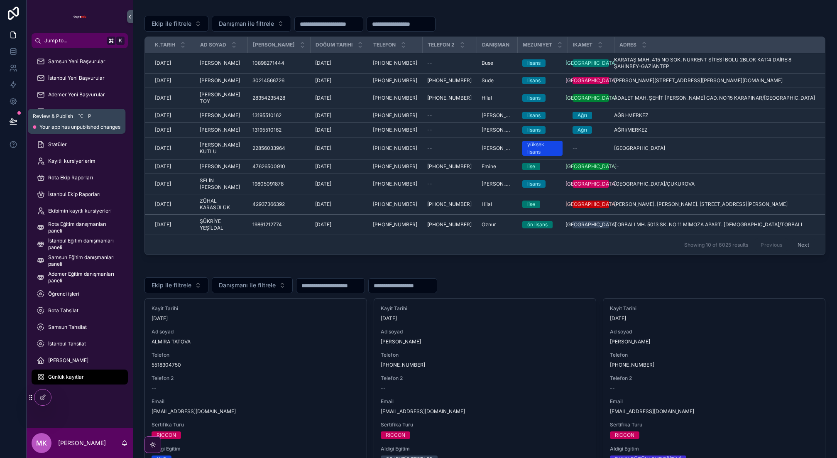
click at [15, 117] on icon at bounding box center [13, 121] width 8 height 8
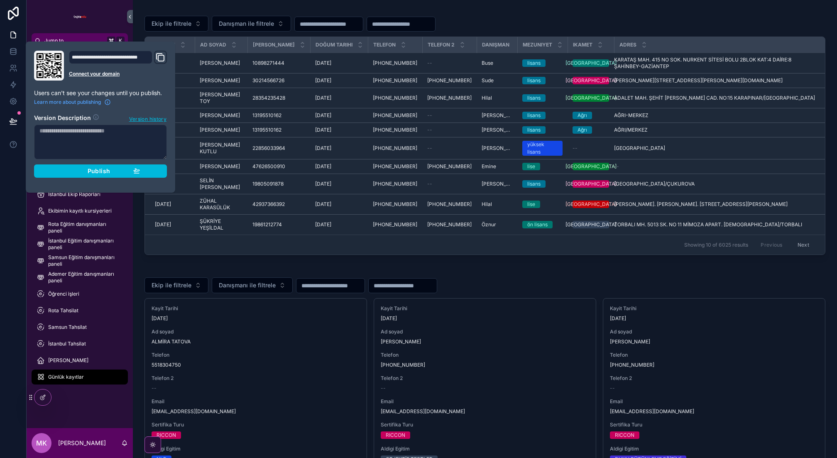
click at [102, 171] on span "Publish" at bounding box center [99, 170] width 22 height 7
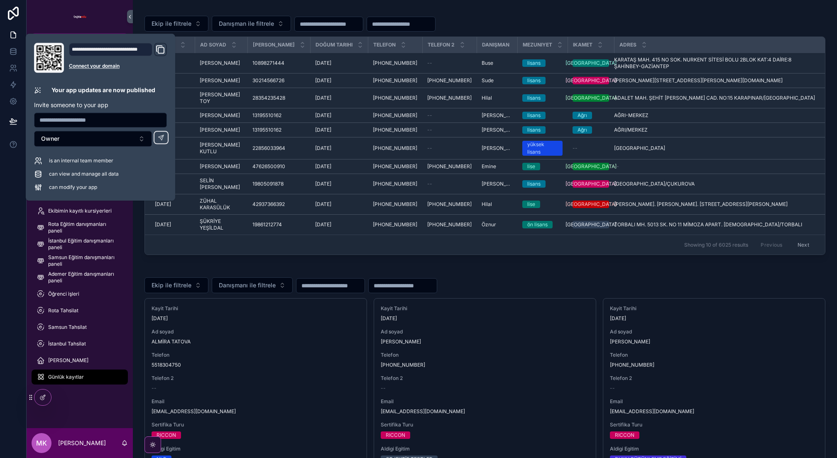
click at [14, 278] on div at bounding box center [13, 229] width 27 height 458
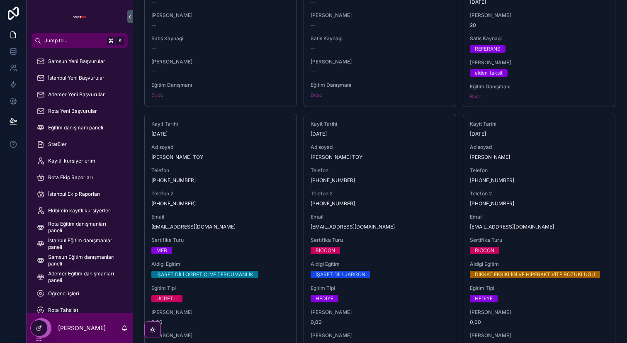
scroll to position [735, 0]
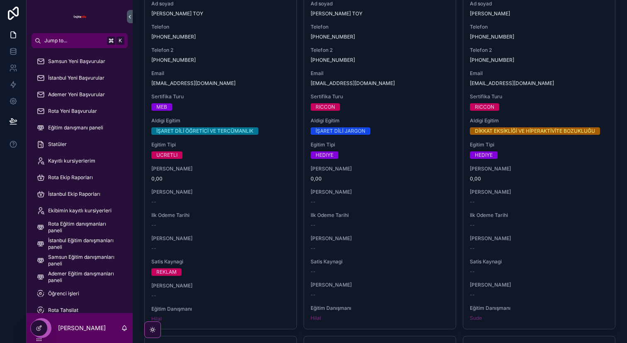
click at [403, 209] on div "Kayit Tarihi [DATE] Ad soyad [PERSON_NAME] TOY Telefon [PHONE_NUMBER] Telefon 2…" at bounding box center [380, 150] width 152 height 358
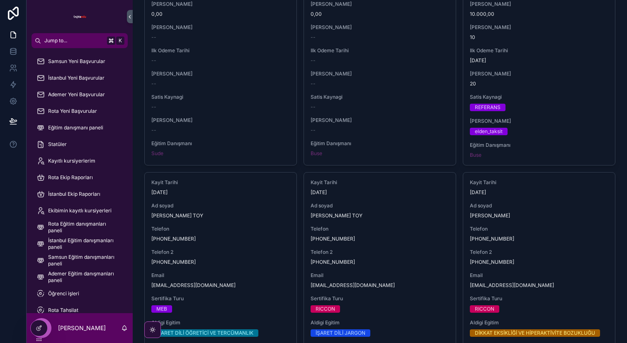
scroll to position [517, 0]
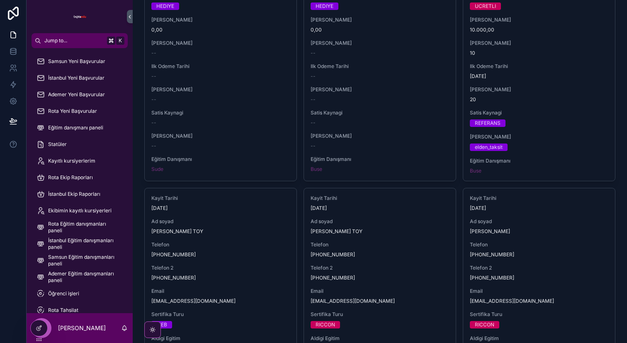
click at [392, 164] on div "Eğitim Danışmanı Buse" at bounding box center [380, 164] width 139 height 17
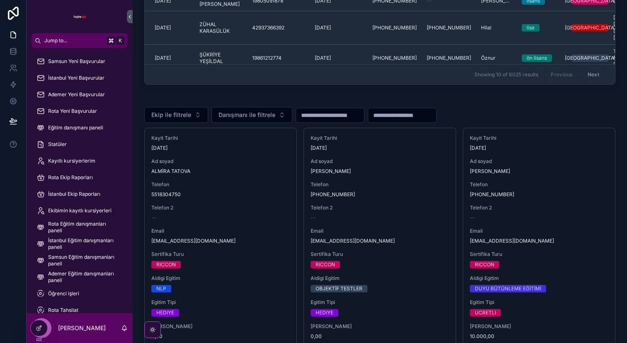
scroll to position [207, 0]
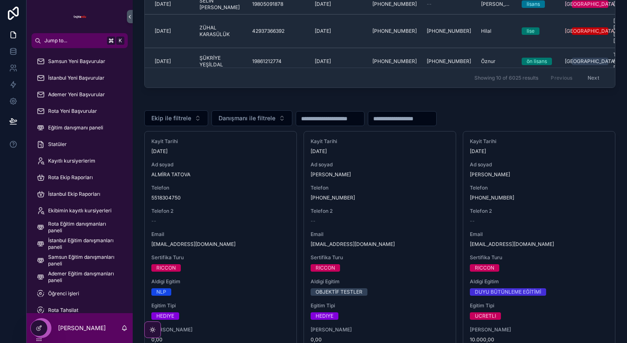
click at [269, 157] on div "Kayit Tarihi [DATE] Ad soyad ALMİRA TATOVA Telefon 5518304750 Telefon 2 -- Emai…" at bounding box center [221, 311] width 152 height 358
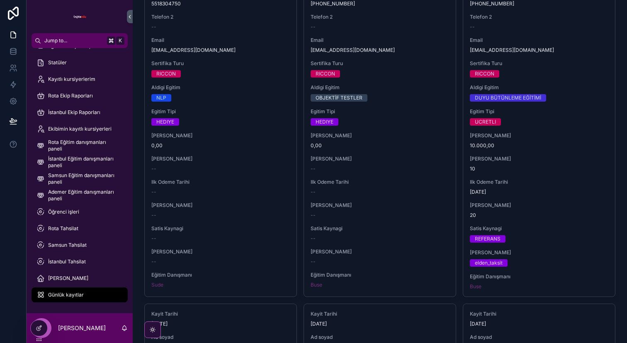
scroll to position [407, 0]
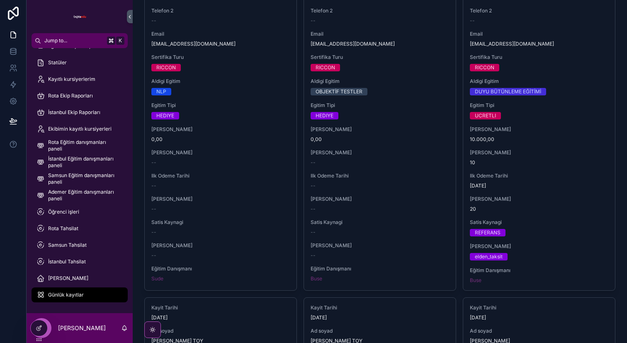
click at [80, 264] on span "İstanbul Tahsilat" at bounding box center [67, 262] width 38 height 7
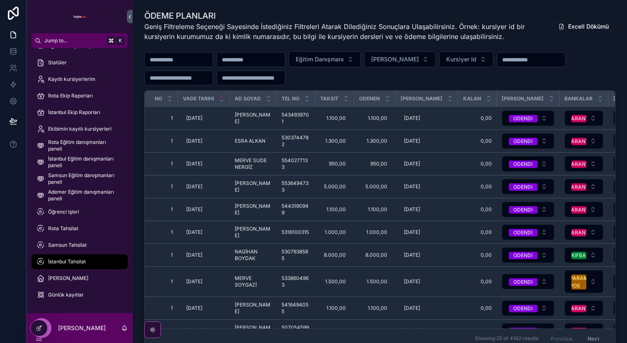
click at [68, 214] on span "Öğrenci işleri" at bounding box center [63, 212] width 31 height 7
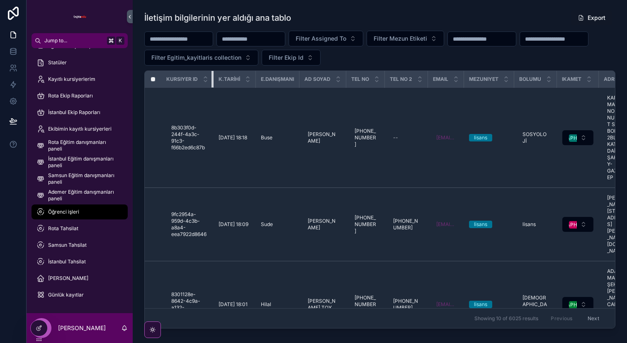
drag, startPoint x: 210, startPoint y: 80, endPoint x: 199, endPoint y: 80, distance: 11.2
click at [199, 80] on th "Kursiyer Id" at bounding box center [187, 79] width 52 height 17
drag, startPoint x: 254, startPoint y: 78, endPoint x: 238, endPoint y: 78, distance: 16.6
click at [238, 78] on th "K.TARİHİ" at bounding box center [235, 79] width 42 height 17
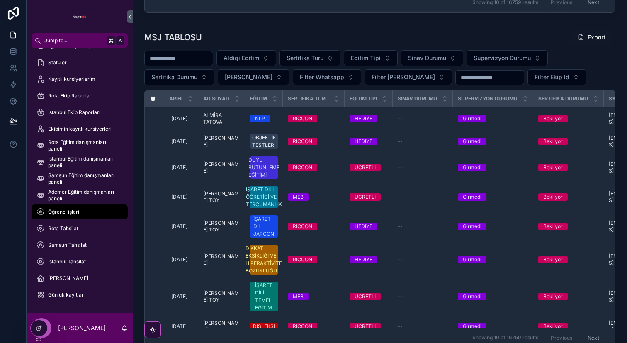
scroll to position [647, 0]
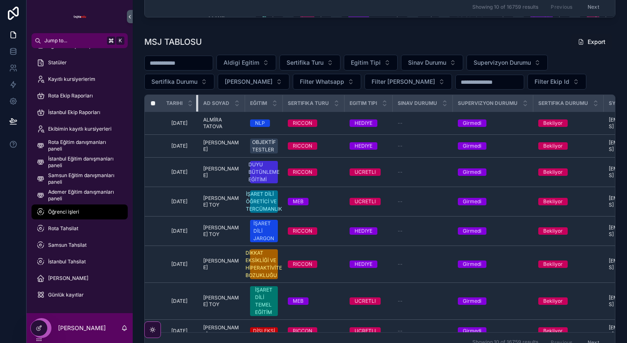
drag, startPoint x: 198, startPoint y: 104, endPoint x: 173, endPoint y: 103, distance: 24.1
click at [174, 103] on th "Tarihi" at bounding box center [179, 103] width 37 height 17
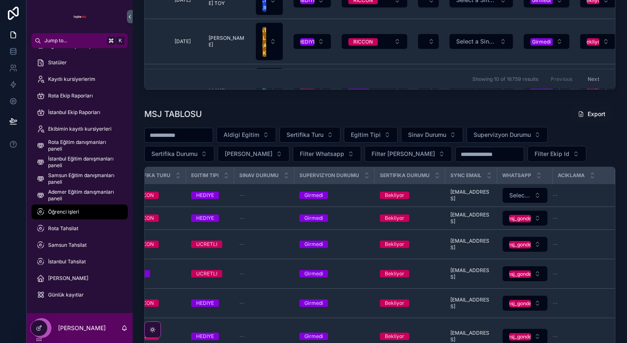
scroll to position [574, 0]
